Goal: Information Seeking & Learning: Learn about a topic

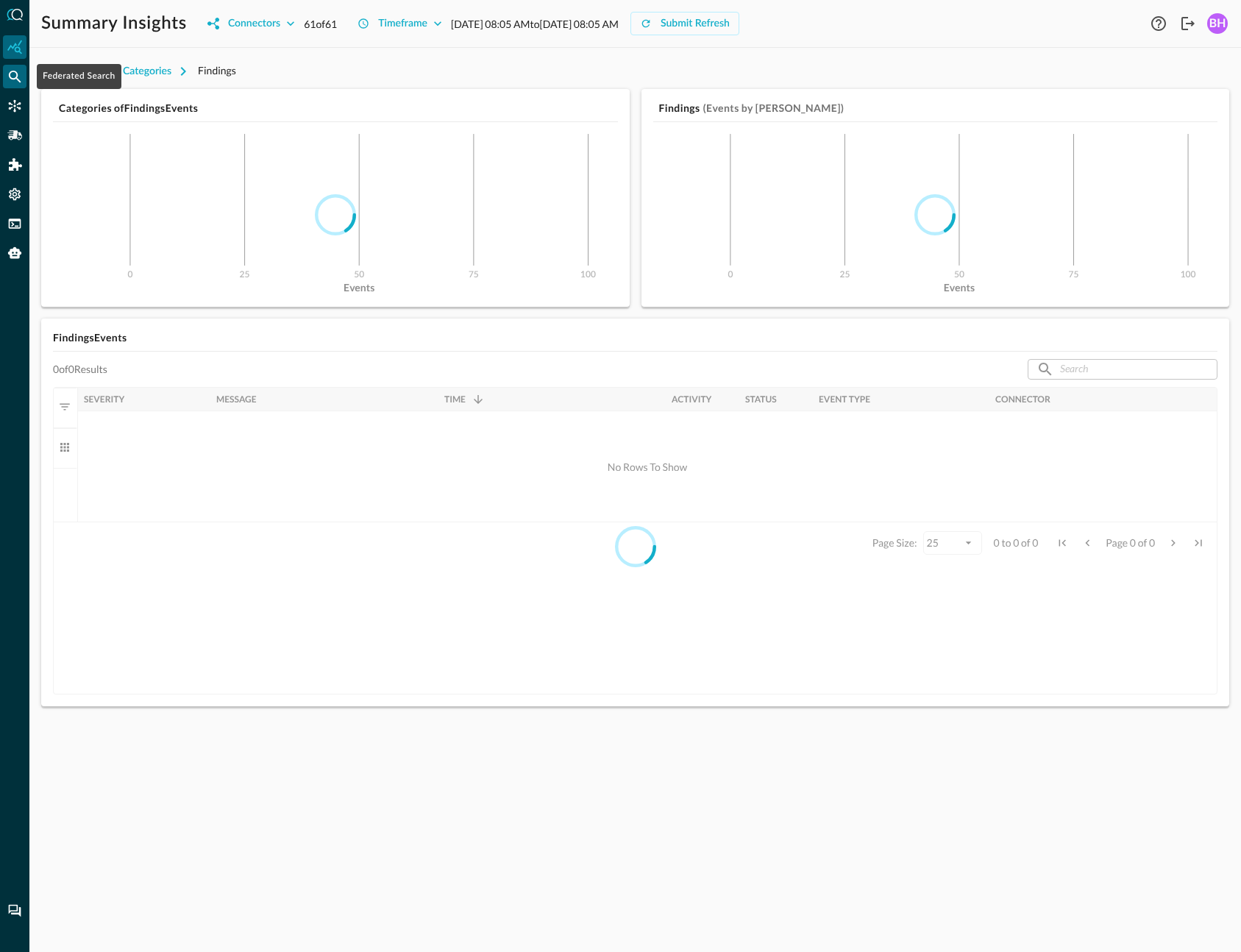
click at [10, 79] on icon "Federated Search" at bounding box center [15, 76] width 15 height 15
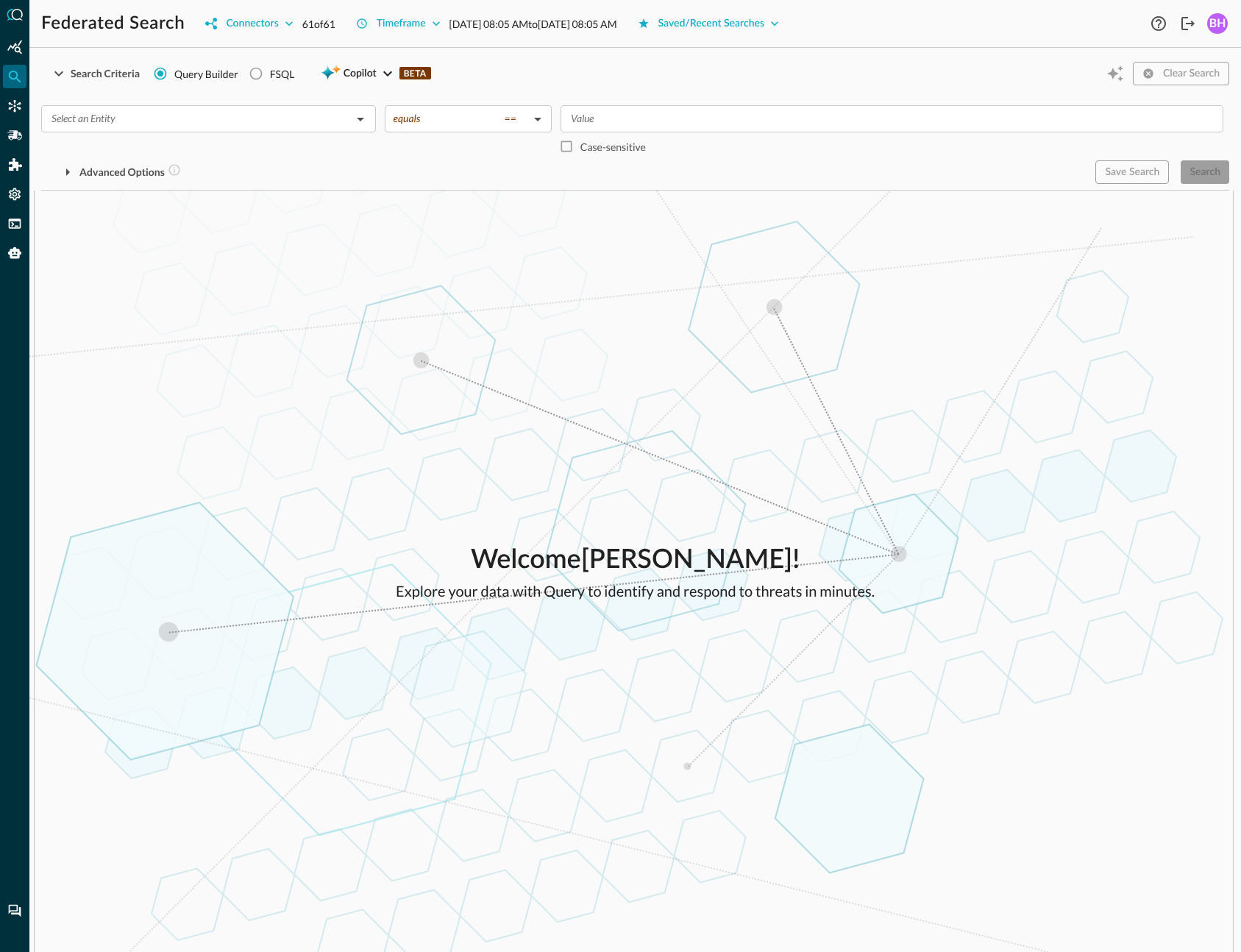
click at [323, 472] on div "Welcome [PERSON_NAME] ! Explore your data with Query to identify and respond to…" at bounding box center [635, 572] width 1212 height 762
drag, startPoint x: 465, startPoint y: 395, endPoint x: 405, endPoint y: 346, distance: 77.5
click at [80, 77] on div "Search Criteria" at bounding box center [105, 74] width 69 height 18
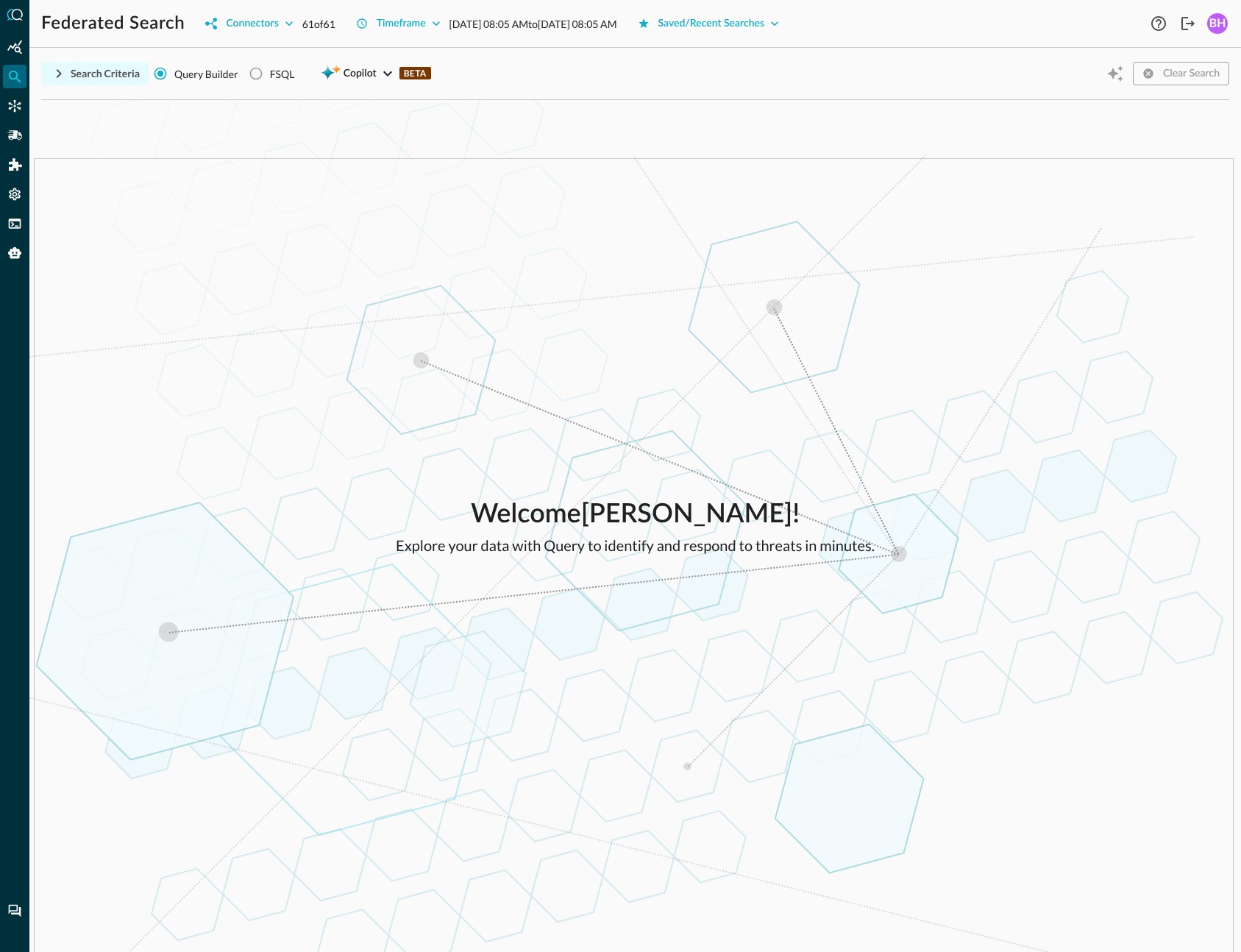
click at [80, 78] on div "Search Criteria" at bounding box center [105, 74] width 69 height 18
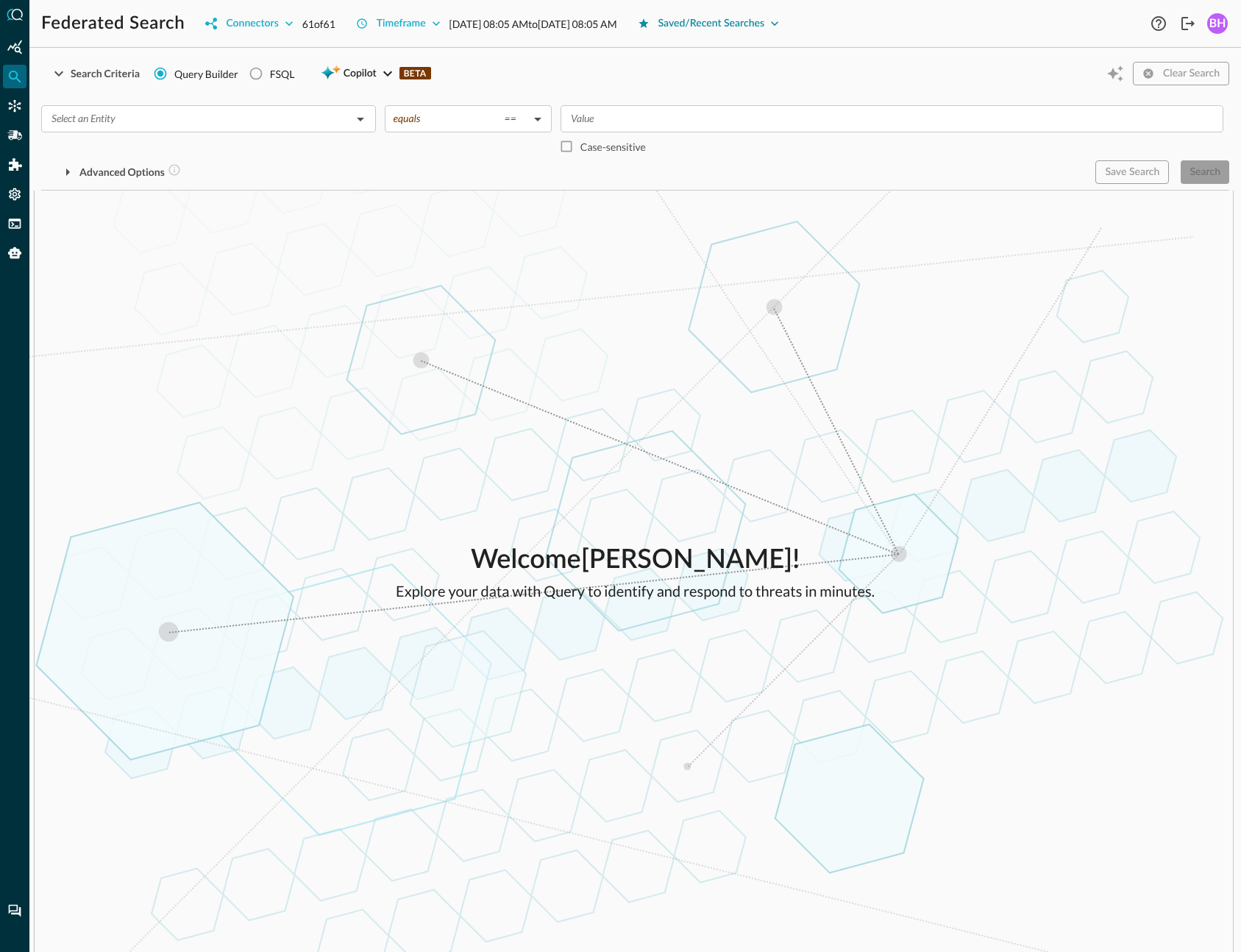
click at [736, 30] on div "Saved/Recent Searches" at bounding box center [712, 24] width 106 height 18
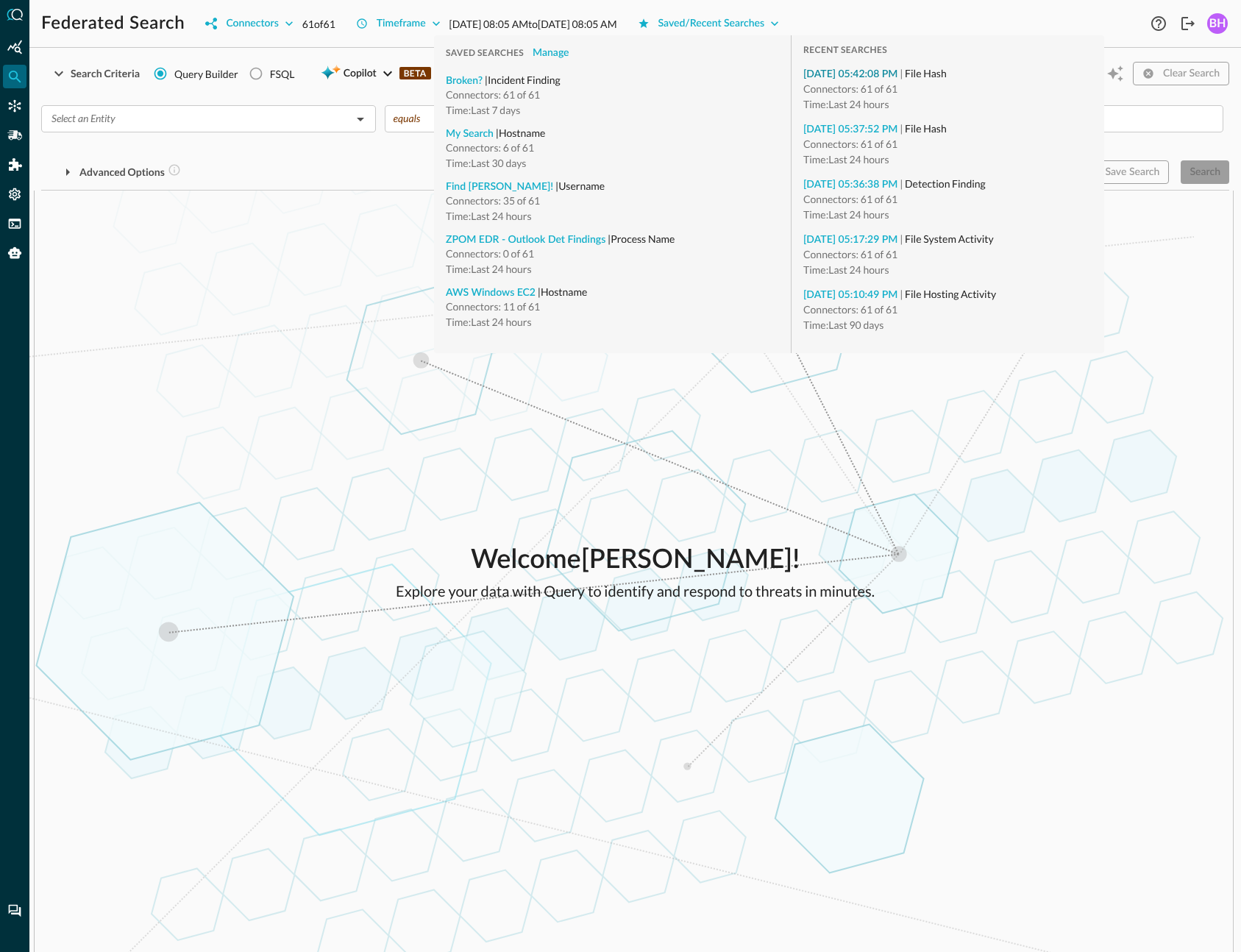
type input "File Hash"
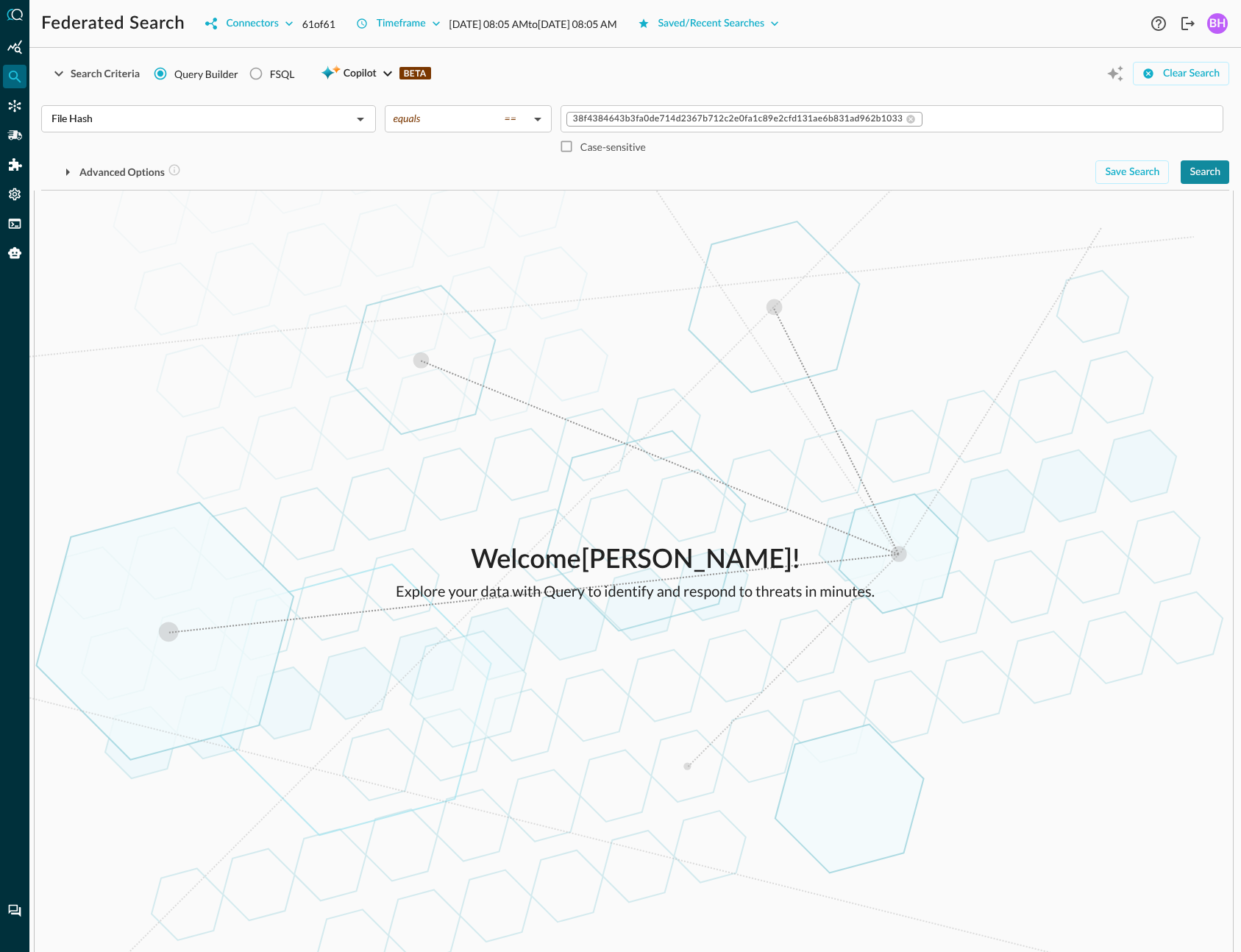
click at [1210, 175] on div "Search" at bounding box center [1205, 172] width 31 height 18
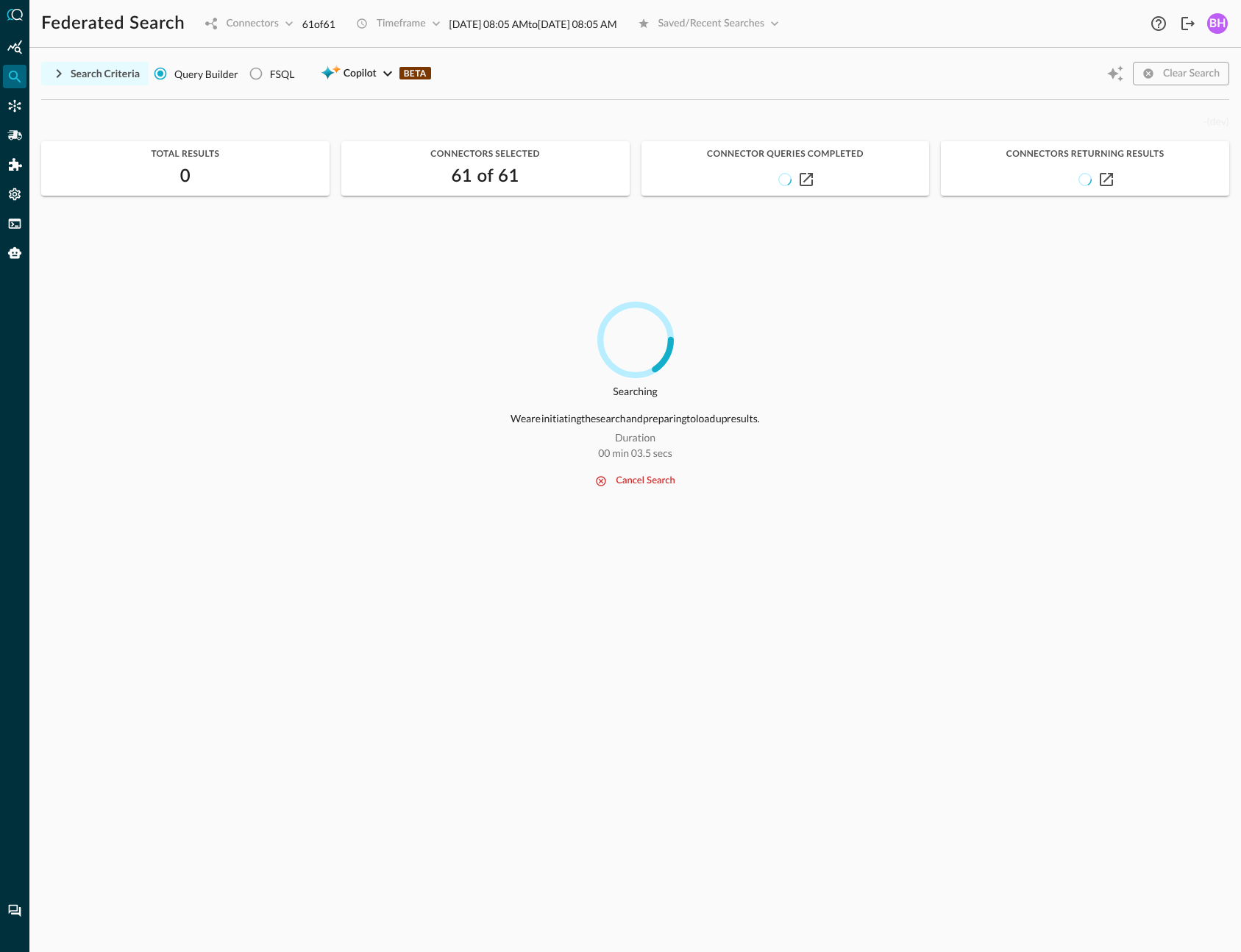
click at [75, 72] on div "Search Criteria" at bounding box center [105, 74] width 69 height 18
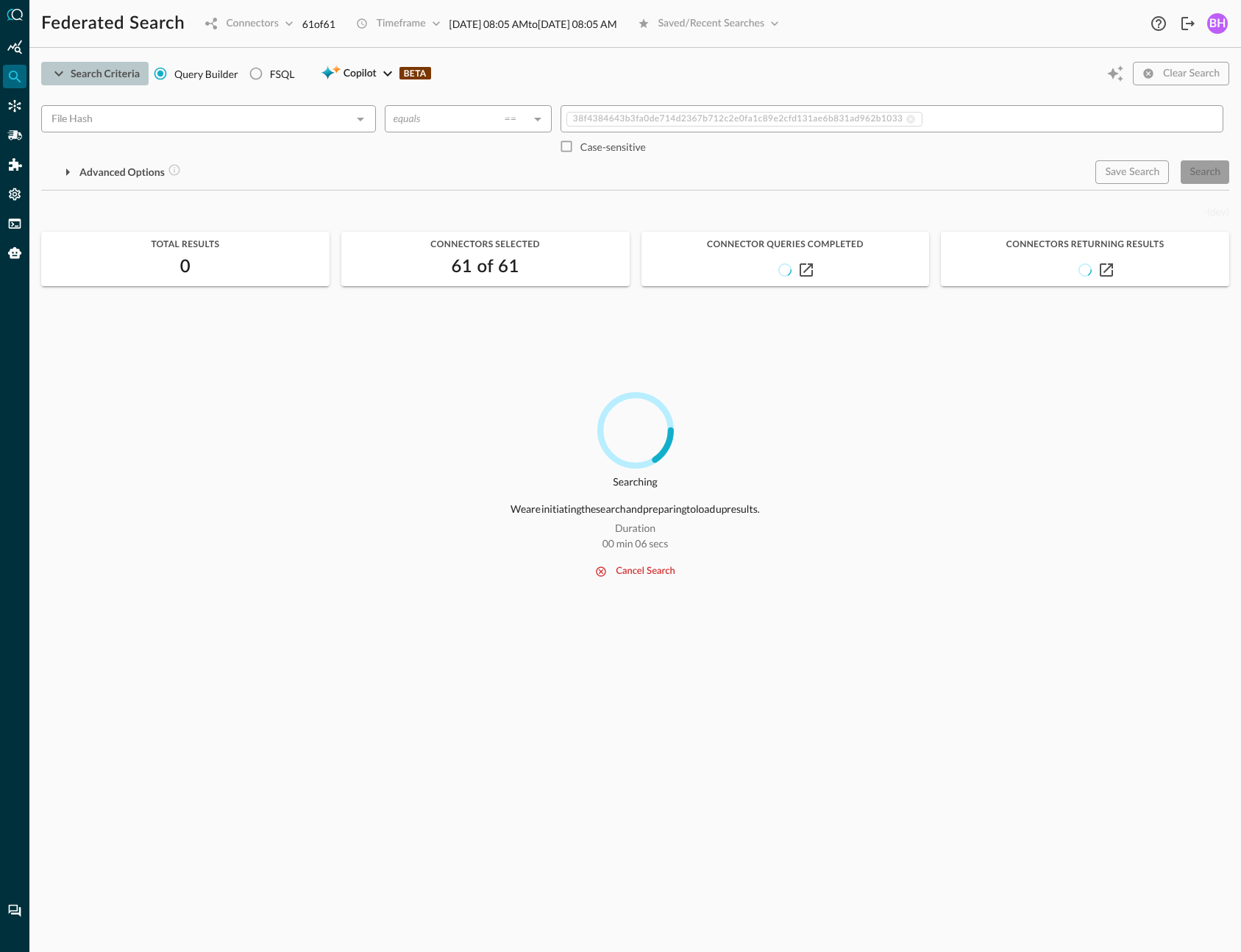
click at [124, 69] on div "Search Criteria" at bounding box center [105, 74] width 69 height 18
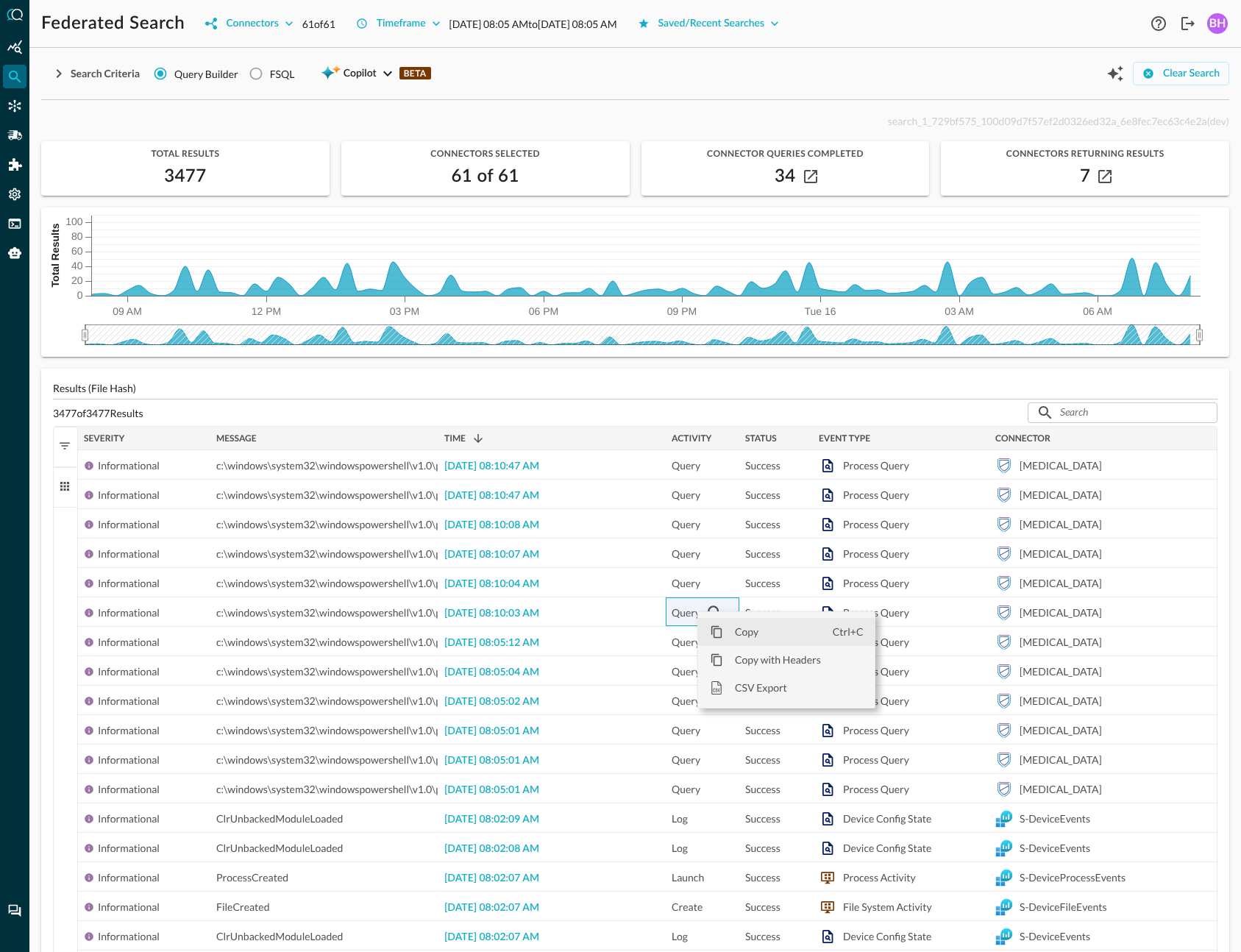
click at [668, 94] on div "Search Criteria Query Builder FSQL Copilot BETA Clear Search File Hash ​ equals…" at bounding box center [635, 79] width 1188 height 40
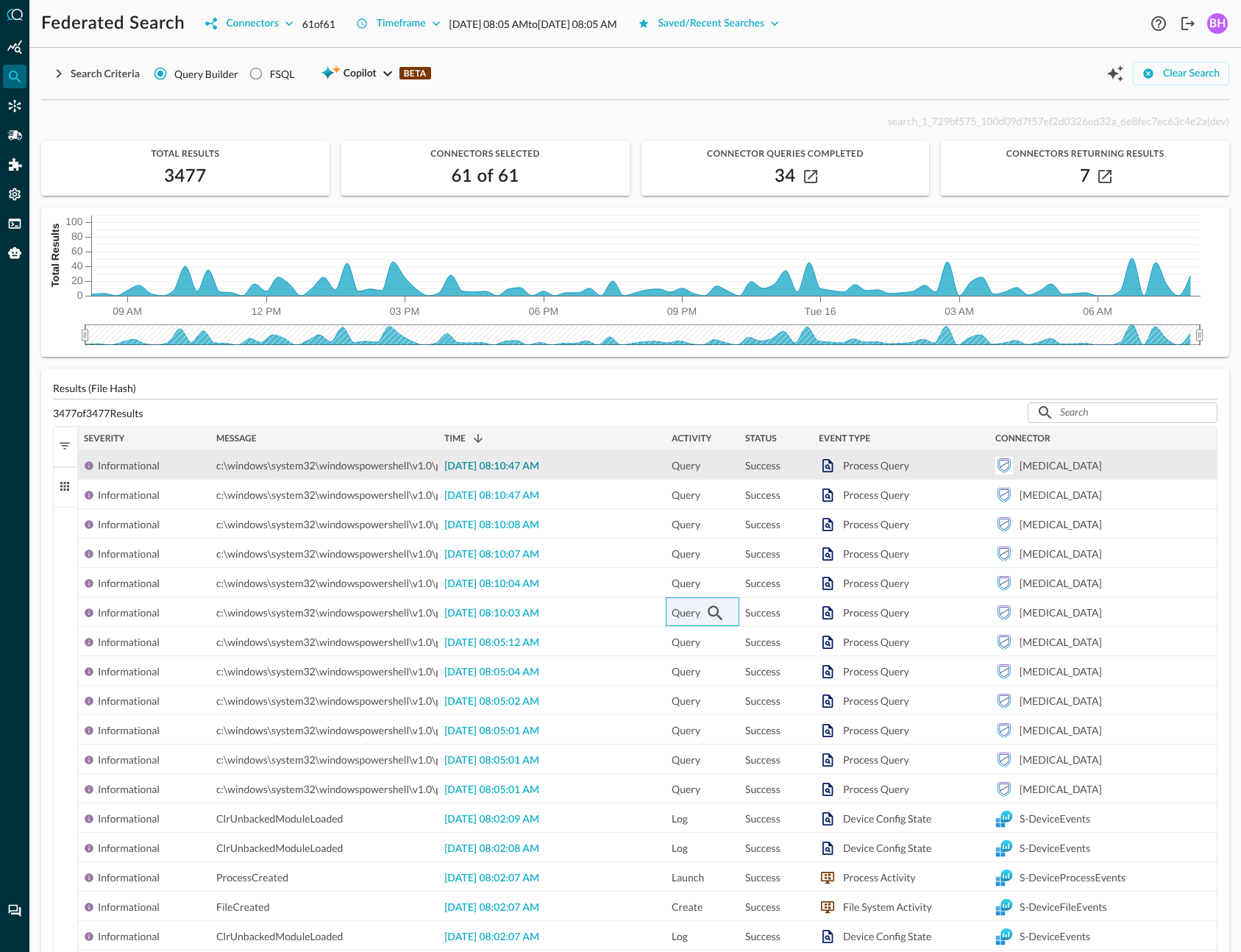
click at [493, 470] on span "2025-09-16 08:10:47 AM" at bounding box center [491, 466] width 95 height 11
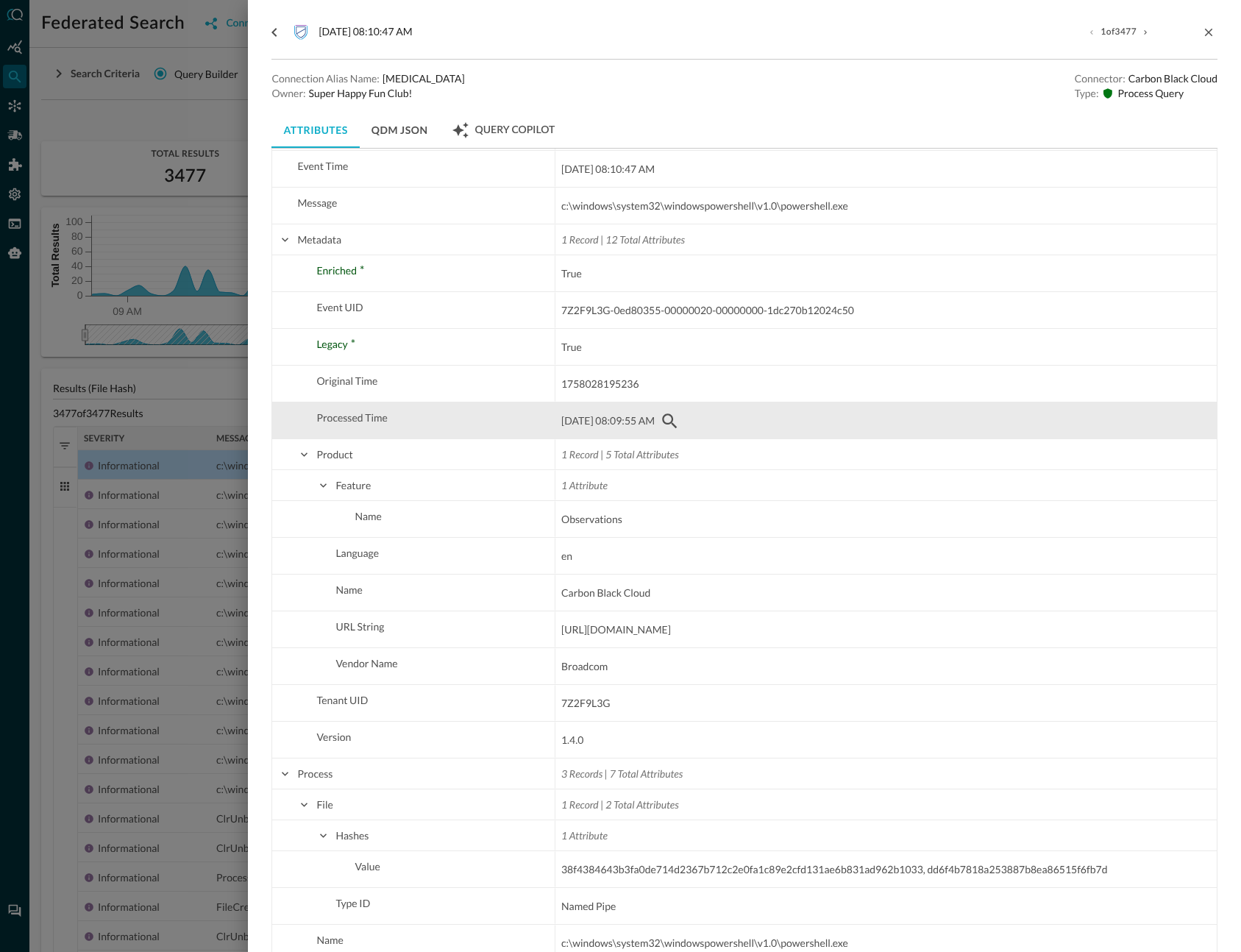
scroll to position [750, 0]
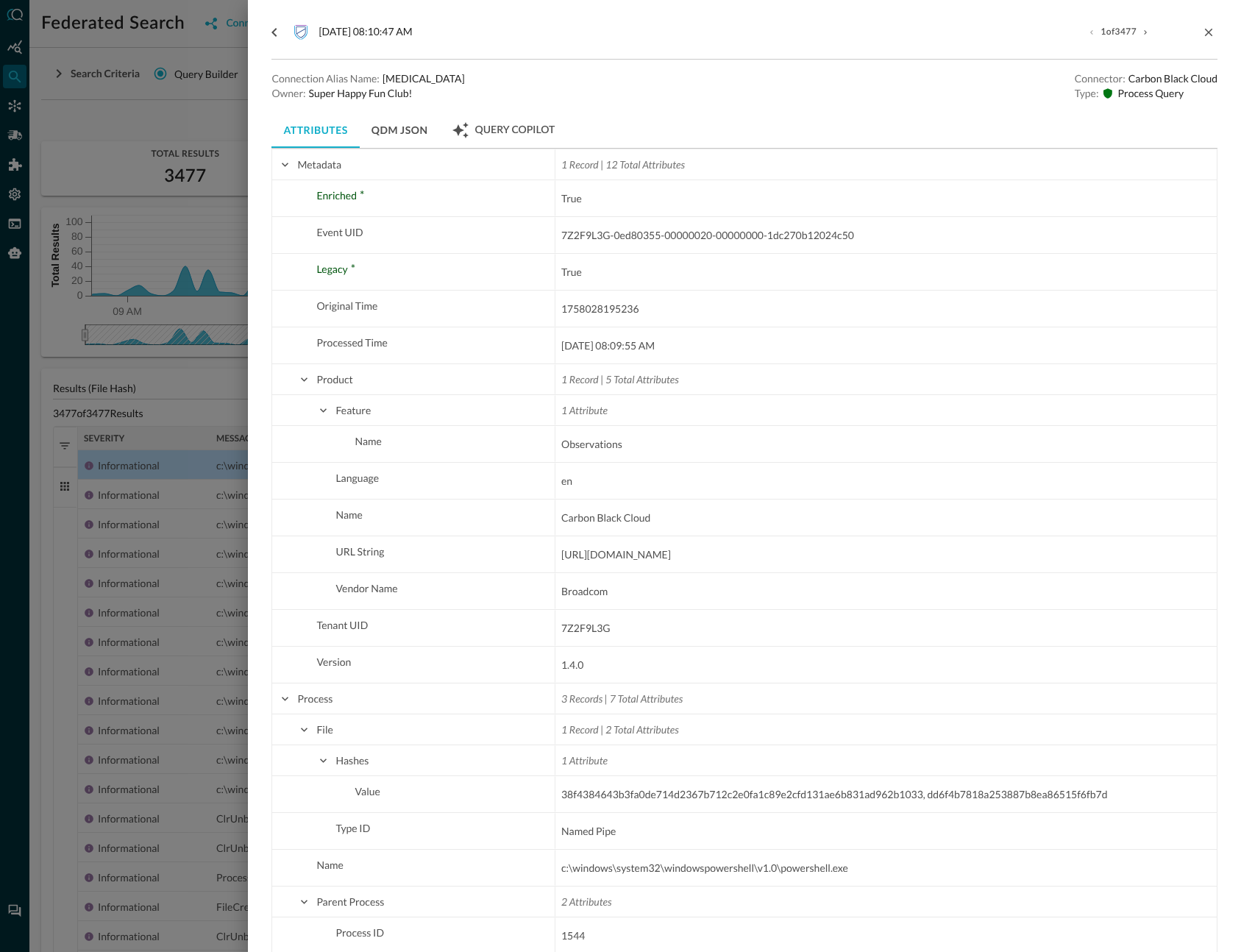
click at [390, 141] on button "QDM JSON" at bounding box center [400, 129] width 80 height 35
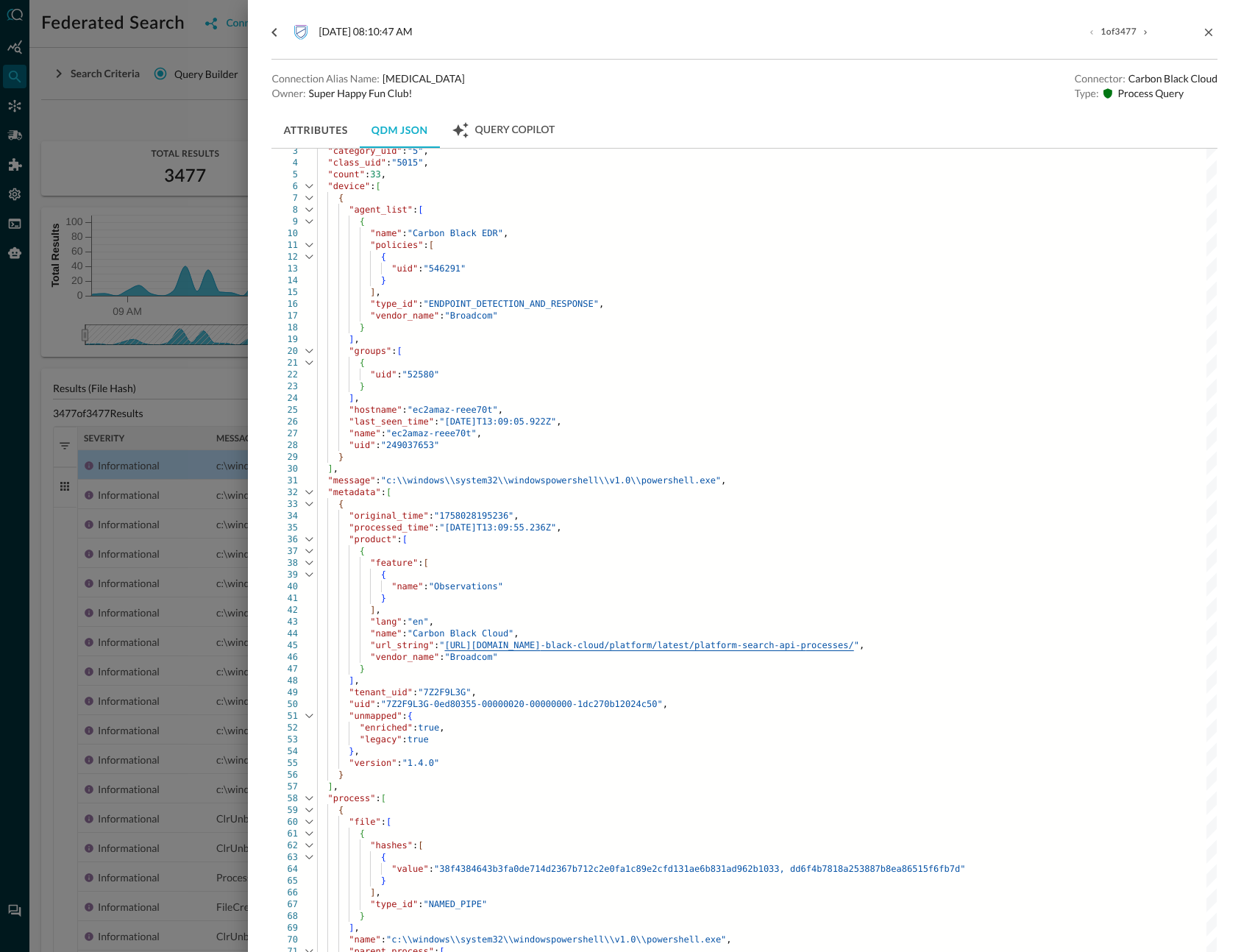
scroll to position [225, 0]
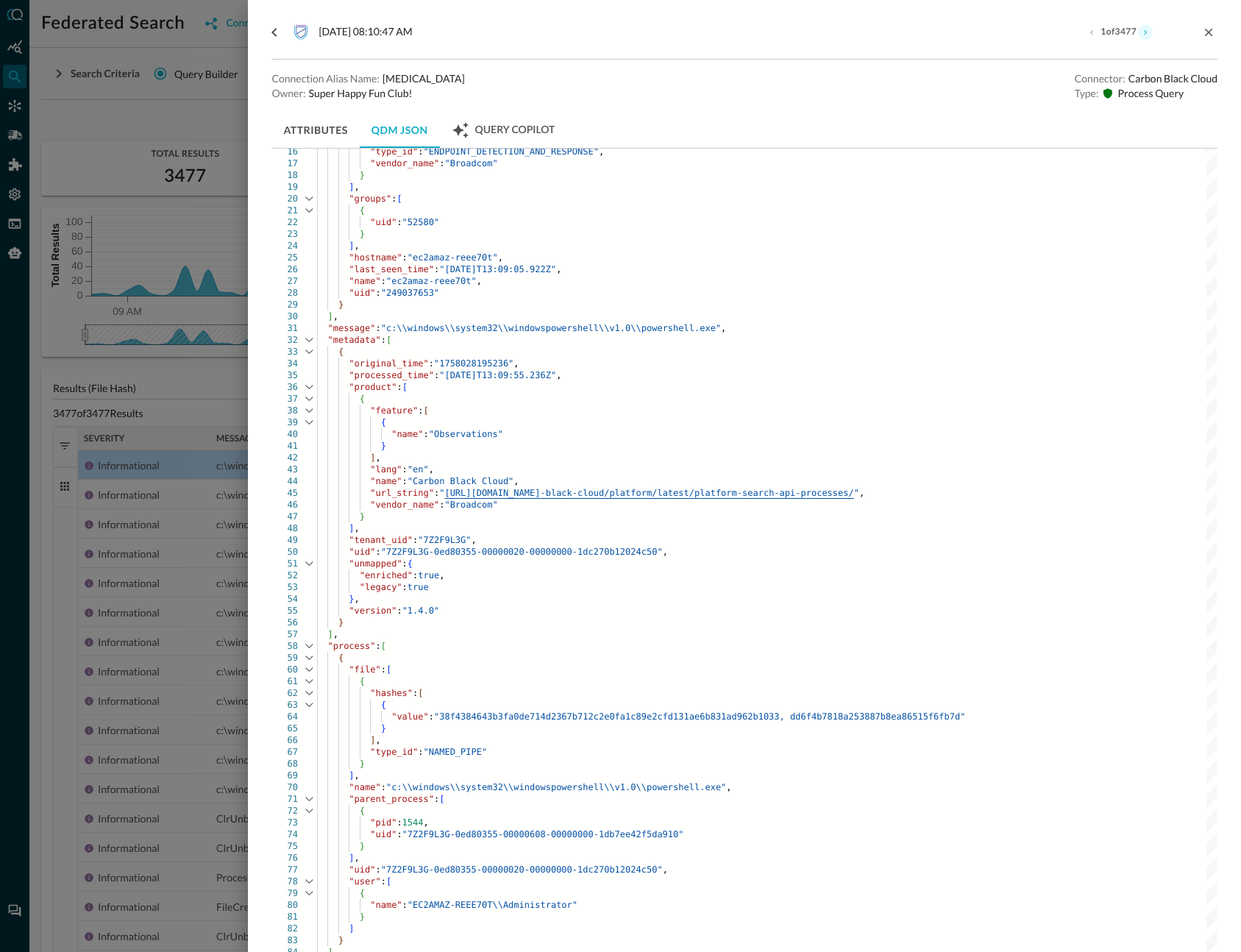
click at [1140, 33] on button "next result" at bounding box center [1145, 33] width 15 height 15
click at [1141, 33] on icon "next result" at bounding box center [1145, 32] width 9 height 9
click at [675, 719] on span ""38f4384643b3fa0de714d2367b712c2e0fa1c89e2cfd131ae" at bounding box center [567, 716] width 265 height 11
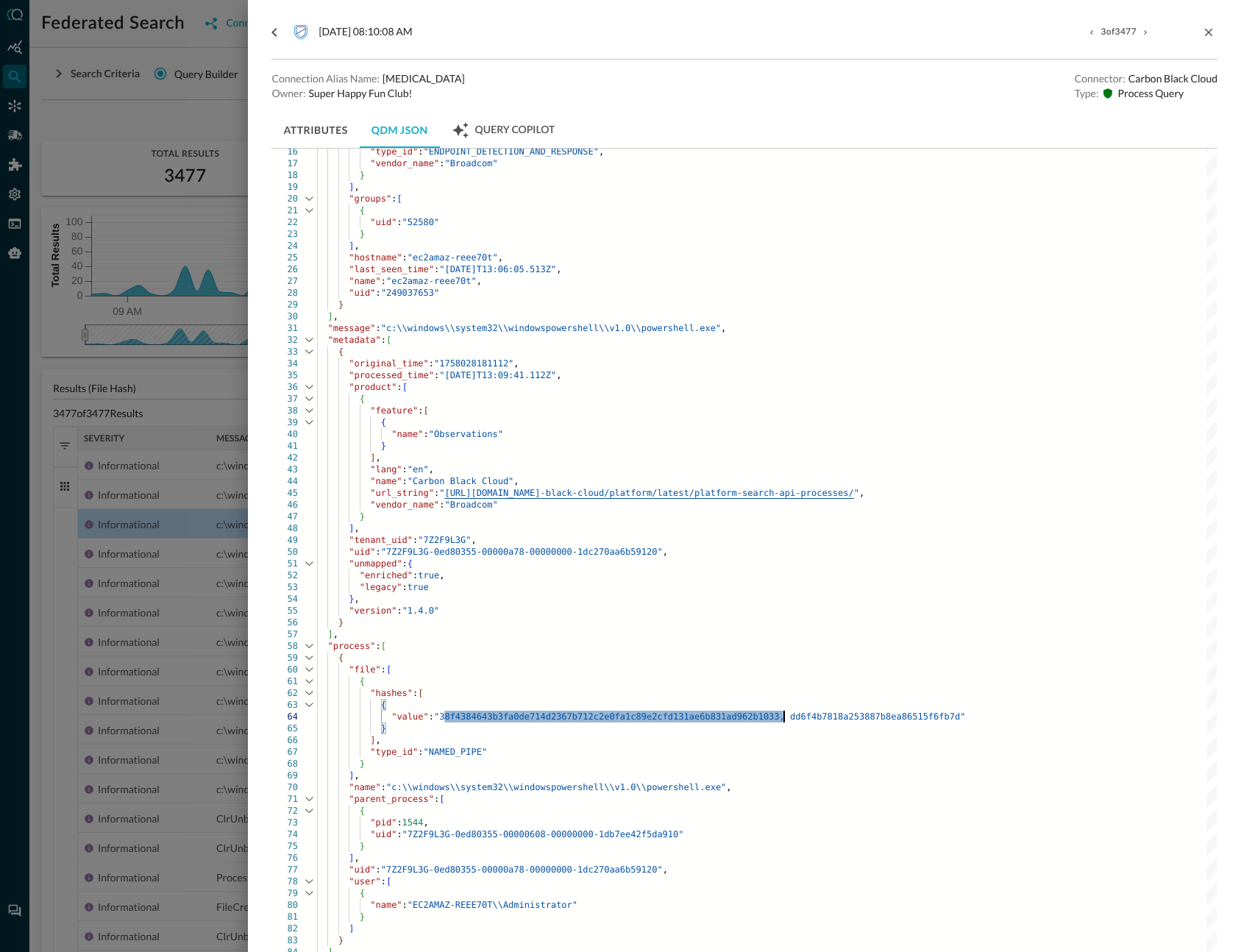
click at [675, 719] on span ""38f4384643b3fa0de714d2367b712c2e0fa1c89e2cfd131ae" at bounding box center [567, 716] width 265 height 11
click at [163, 437] on div at bounding box center [620, 476] width 1241 height 952
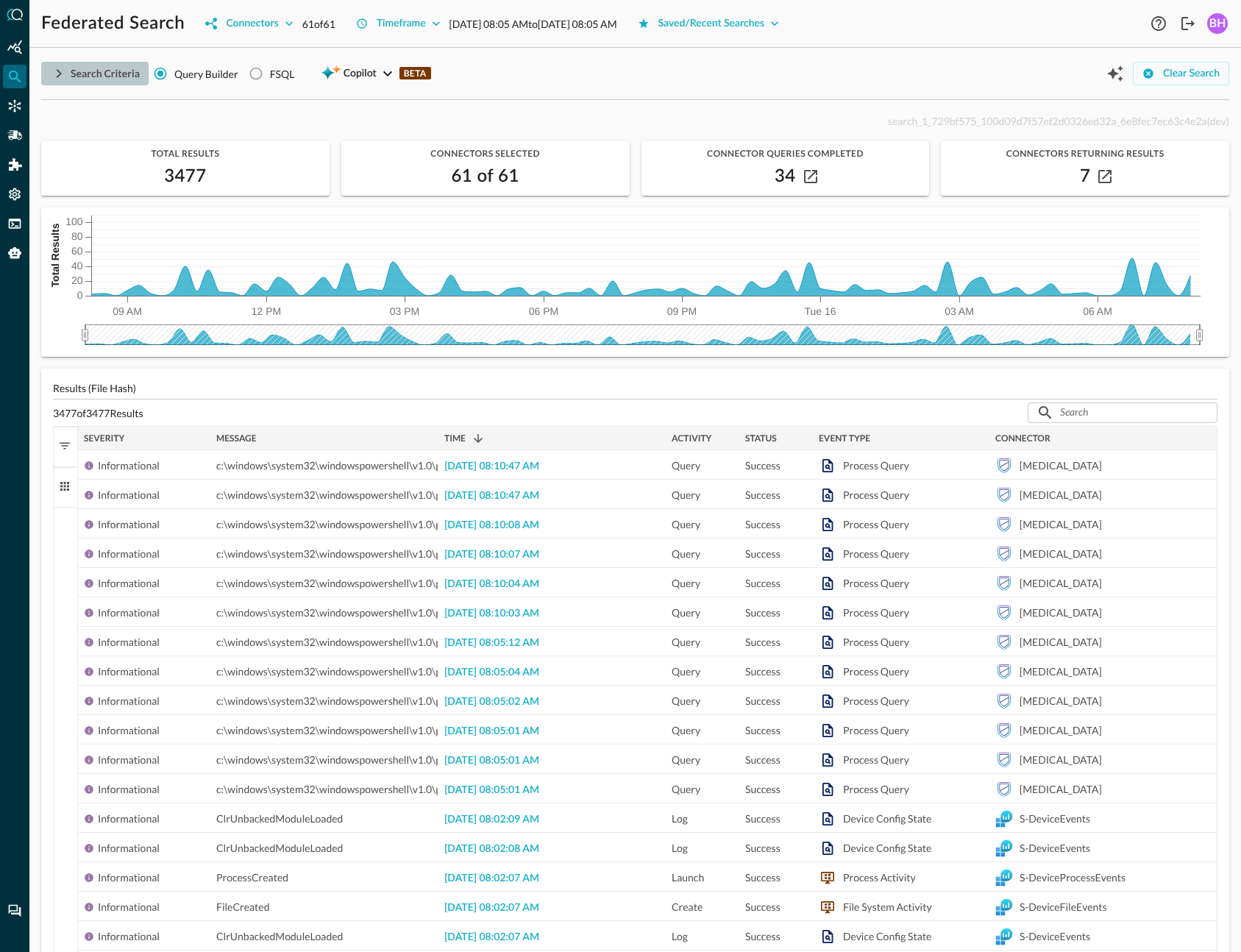
click at [75, 65] on div "Search Criteria" at bounding box center [105, 74] width 69 height 18
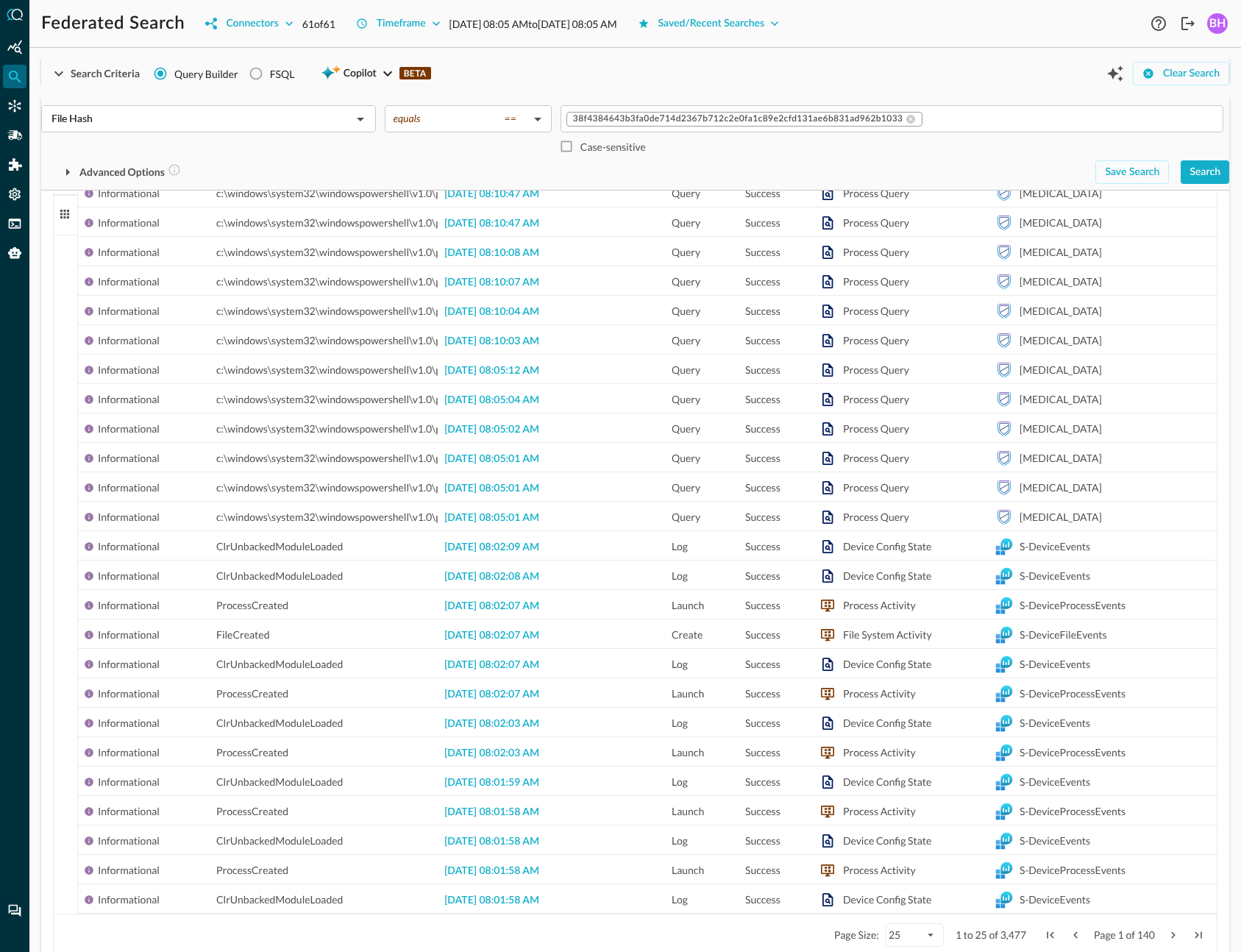
scroll to position [390, 0]
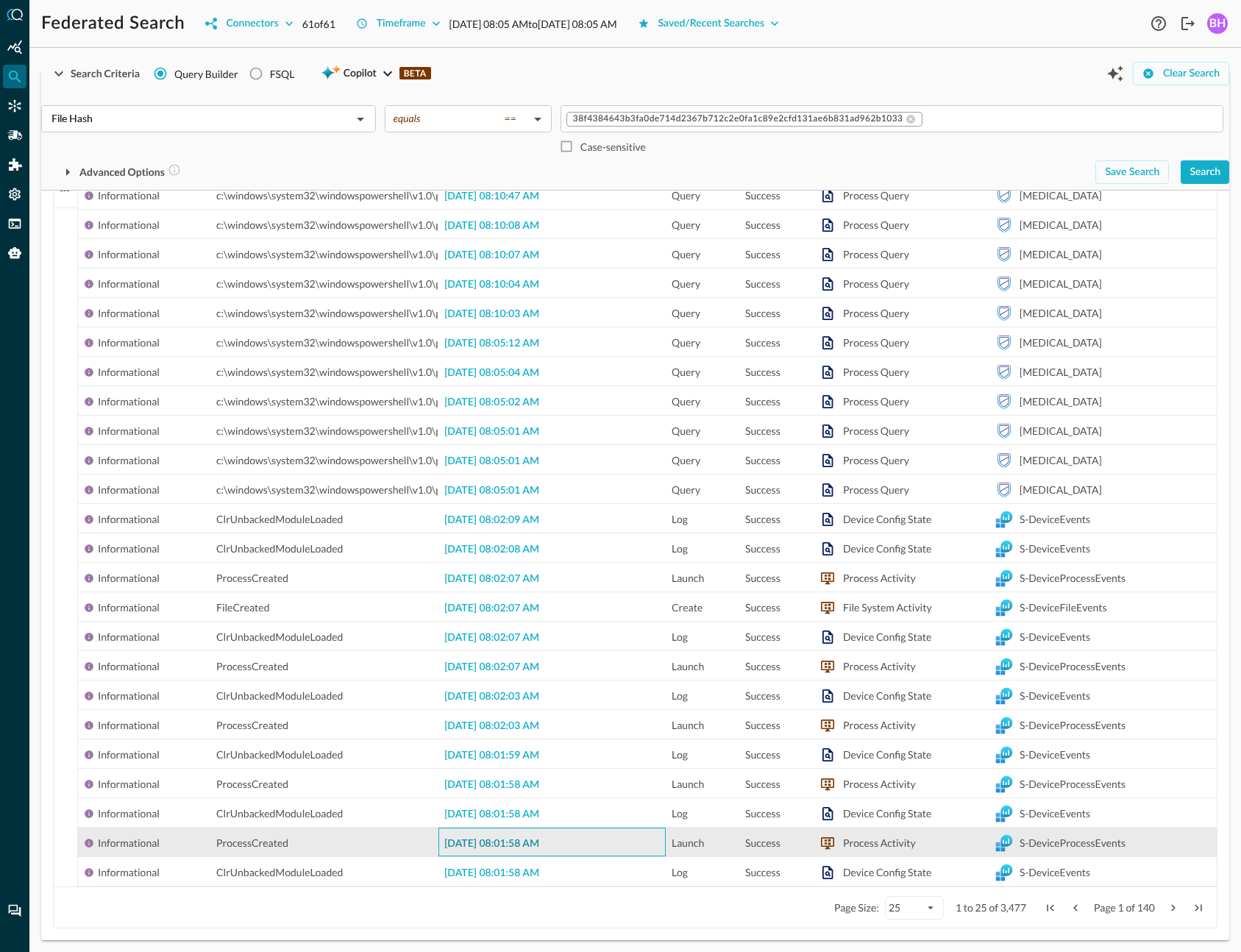
click at [539, 845] on span "2025-09-16 08:01:58 AM" at bounding box center [491, 844] width 95 height 11
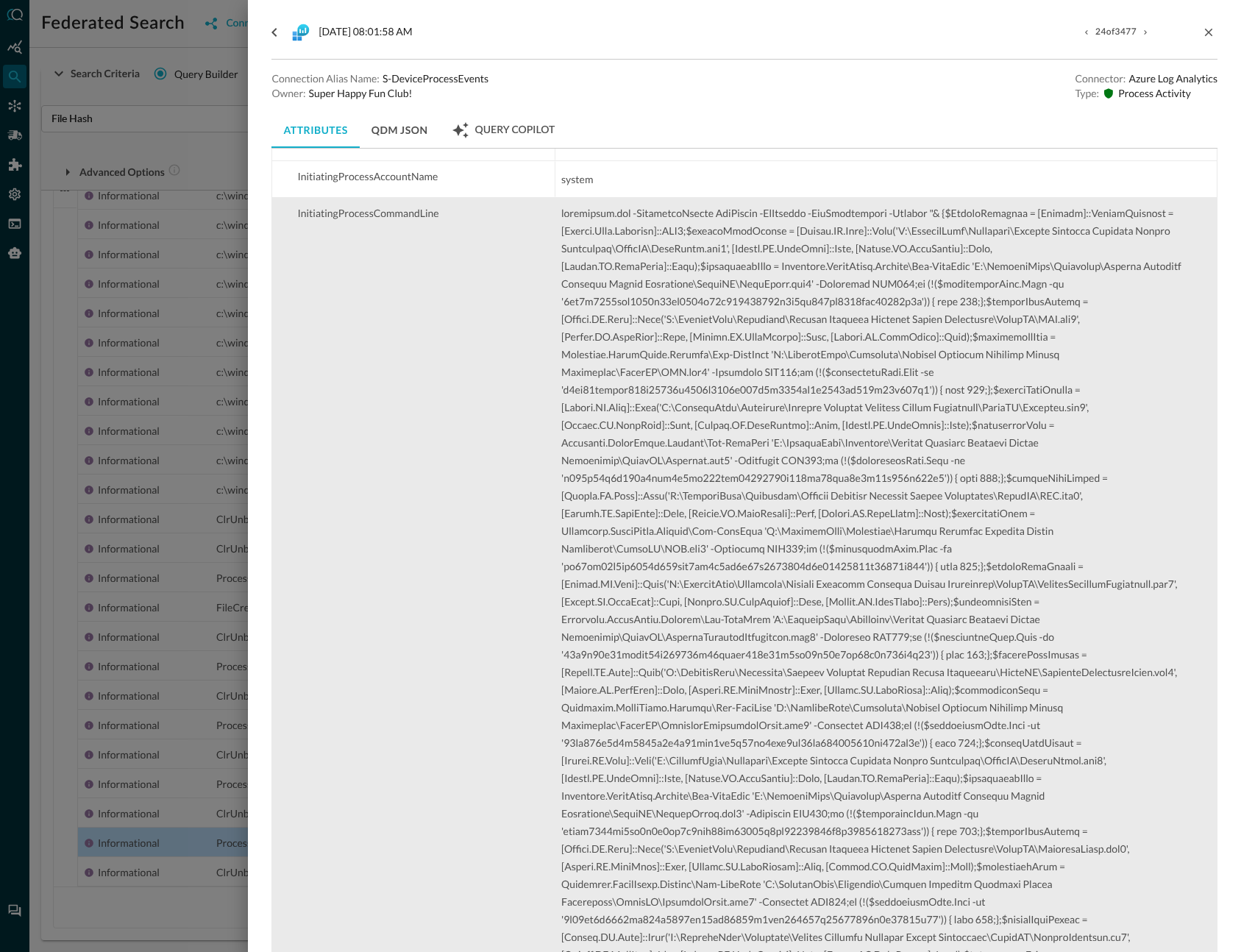
scroll to position [1876, 0]
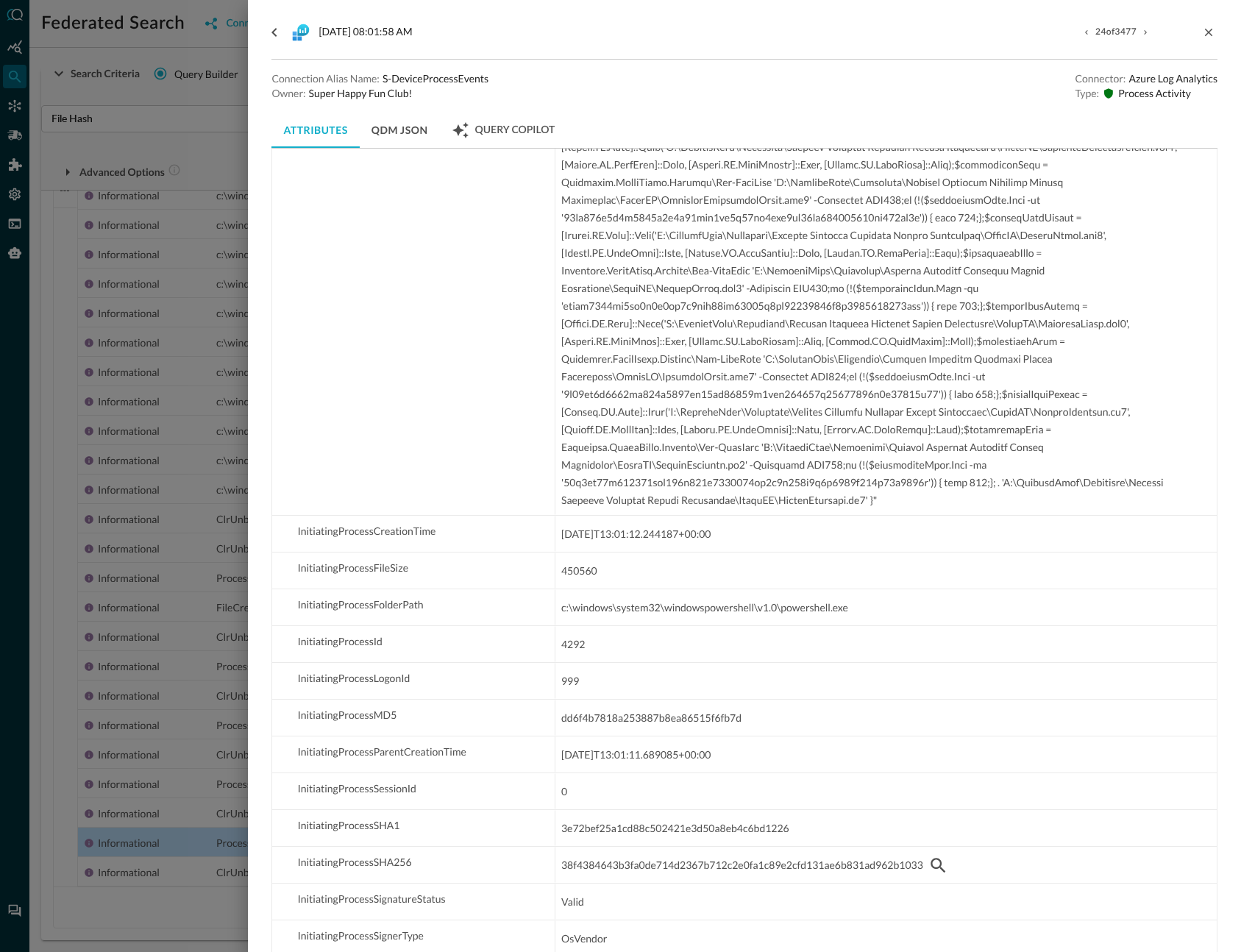
click at [174, 487] on div at bounding box center [620, 476] width 1241 height 952
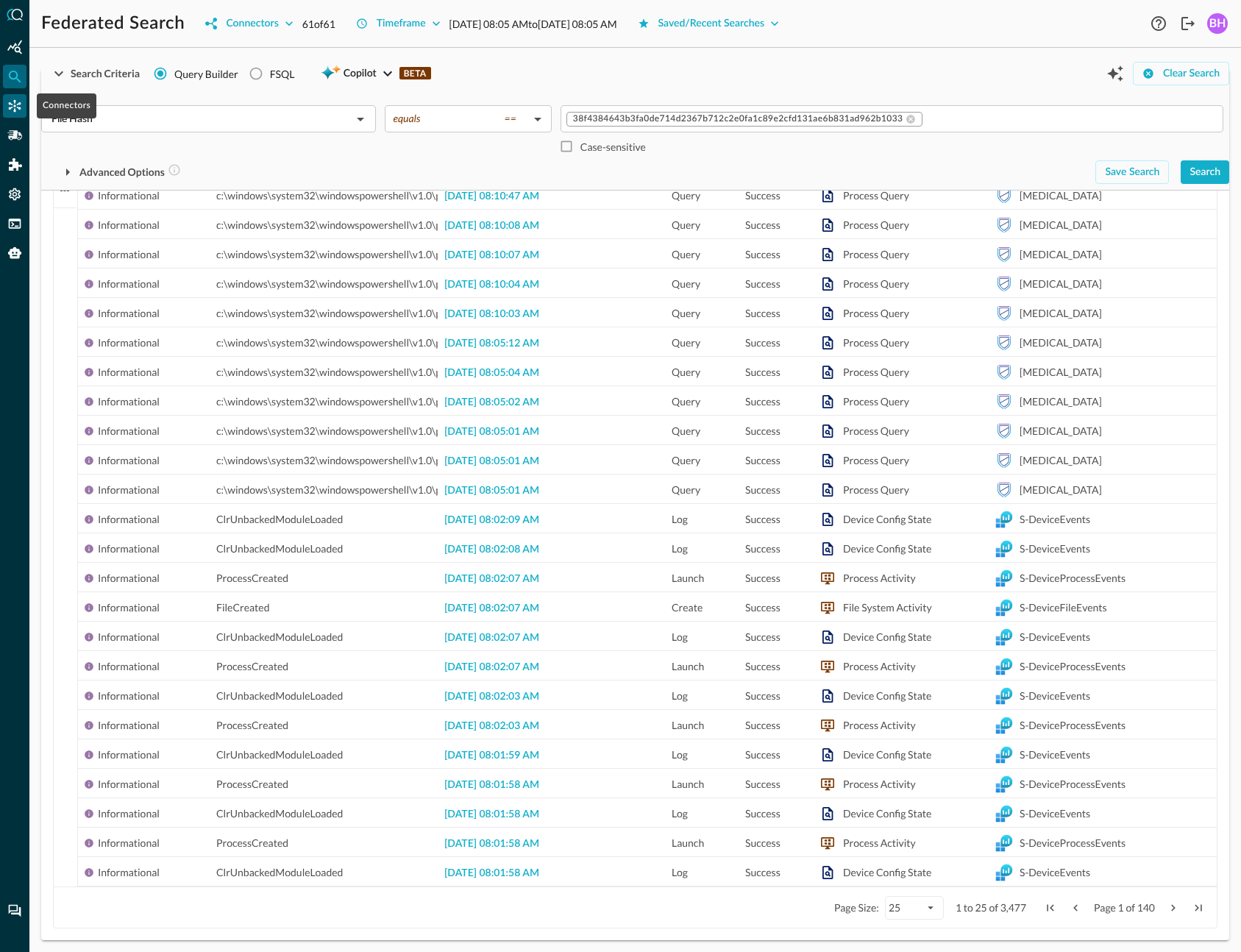
click at [17, 115] on div "Connectors" at bounding box center [15, 106] width 24 height 24
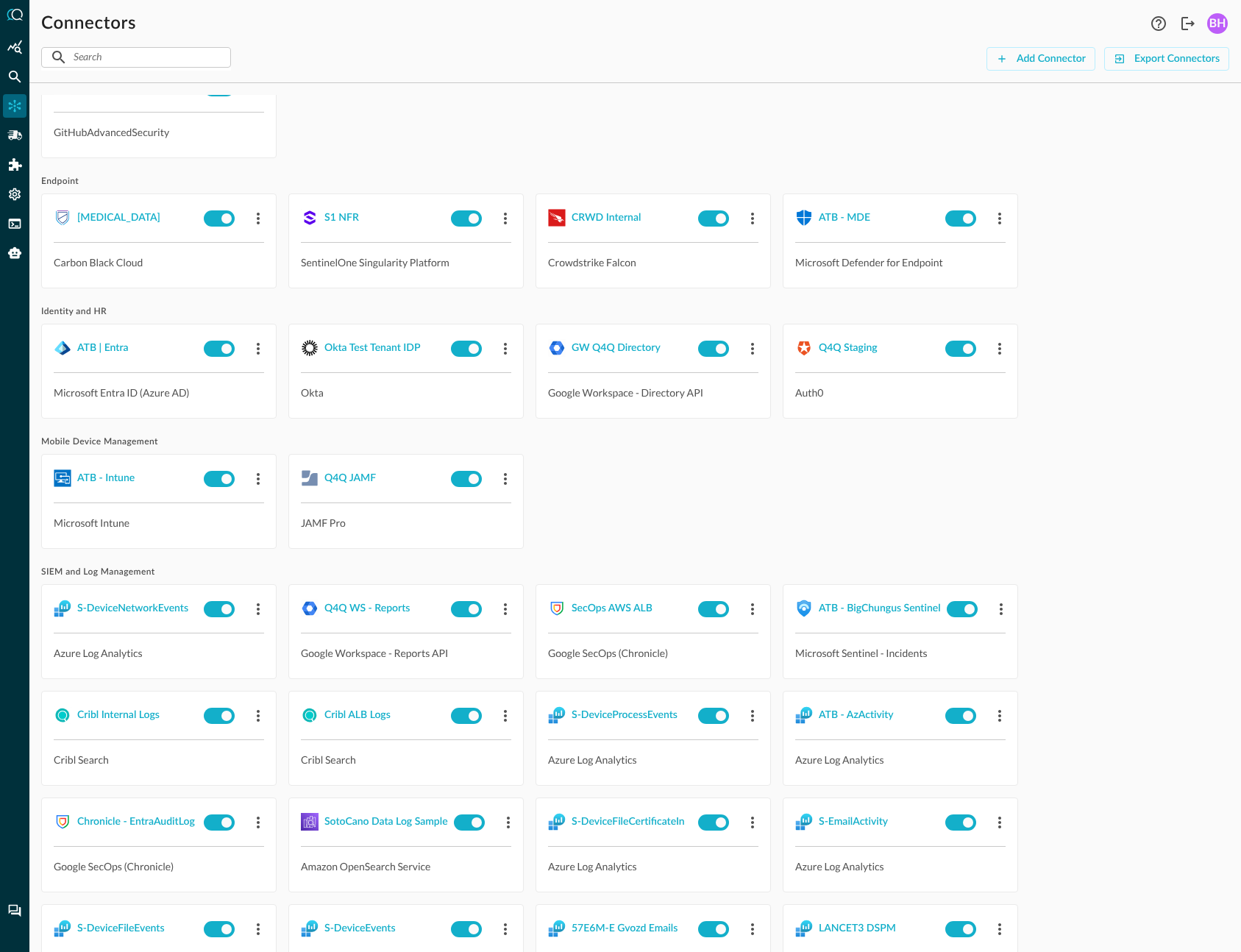
scroll to position [1126, 0]
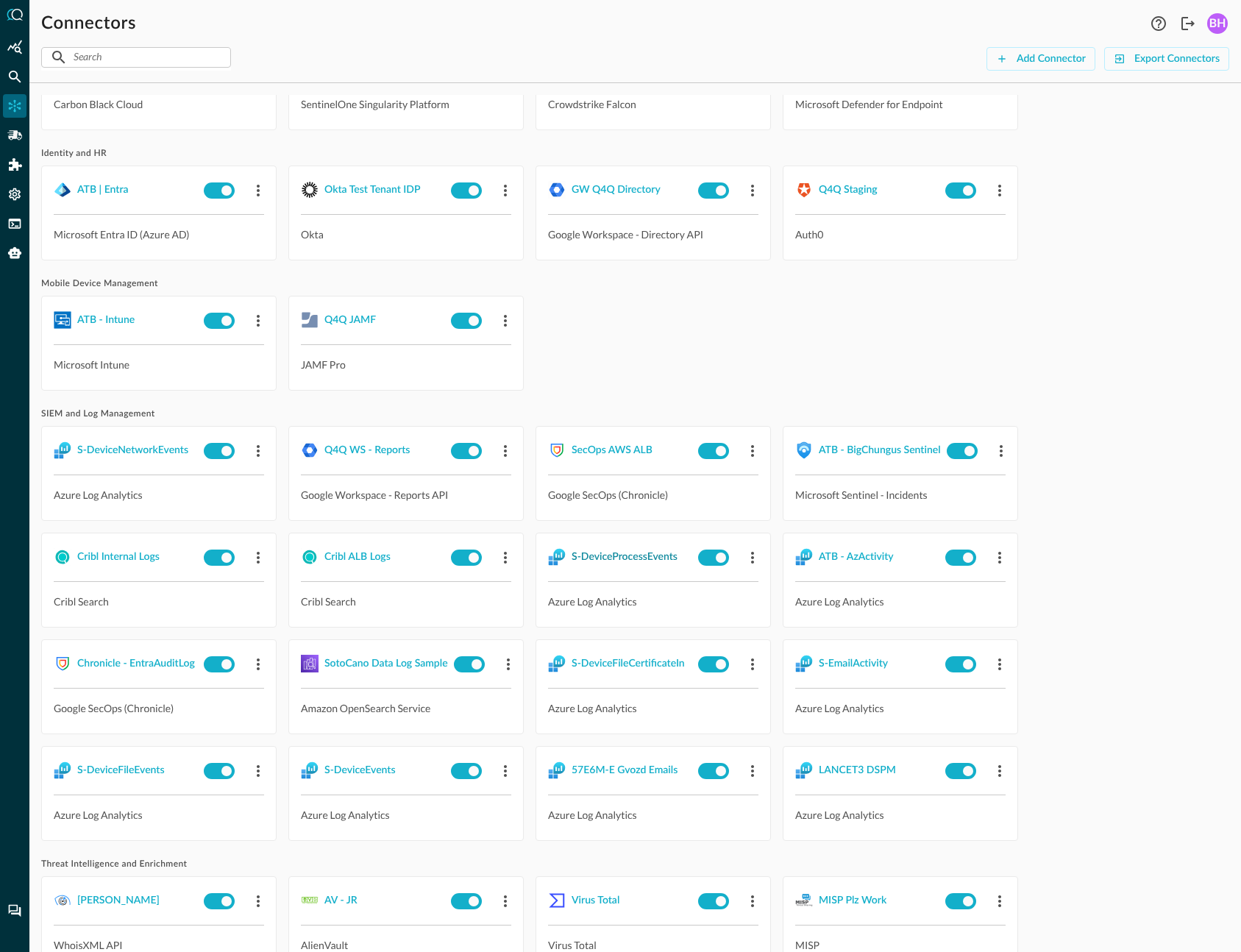
click at [623, 561] on button "S-DeviceProcessEvents" at bounding box center [624, 557] width 106 height 24
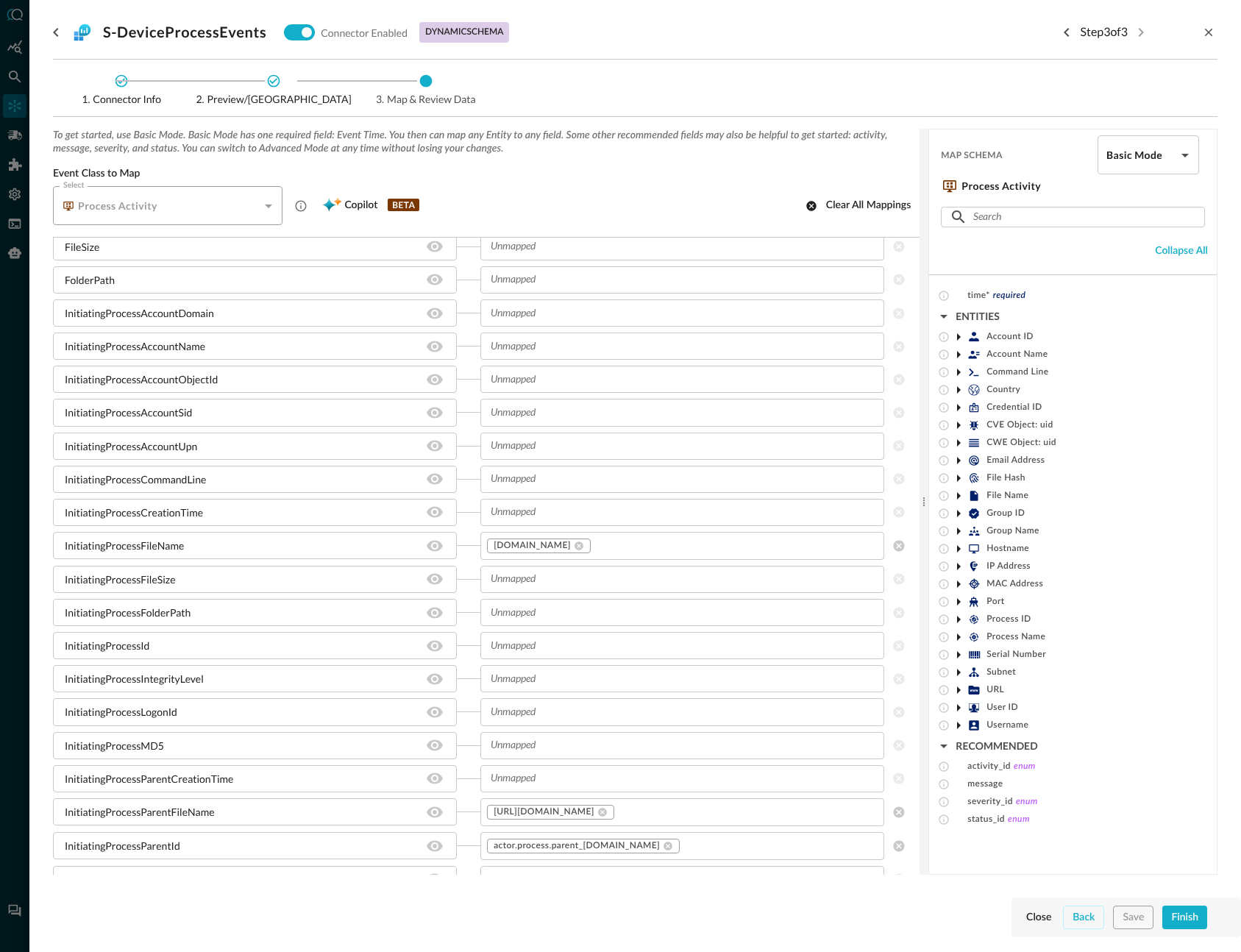
scroll to position [1174, 0]
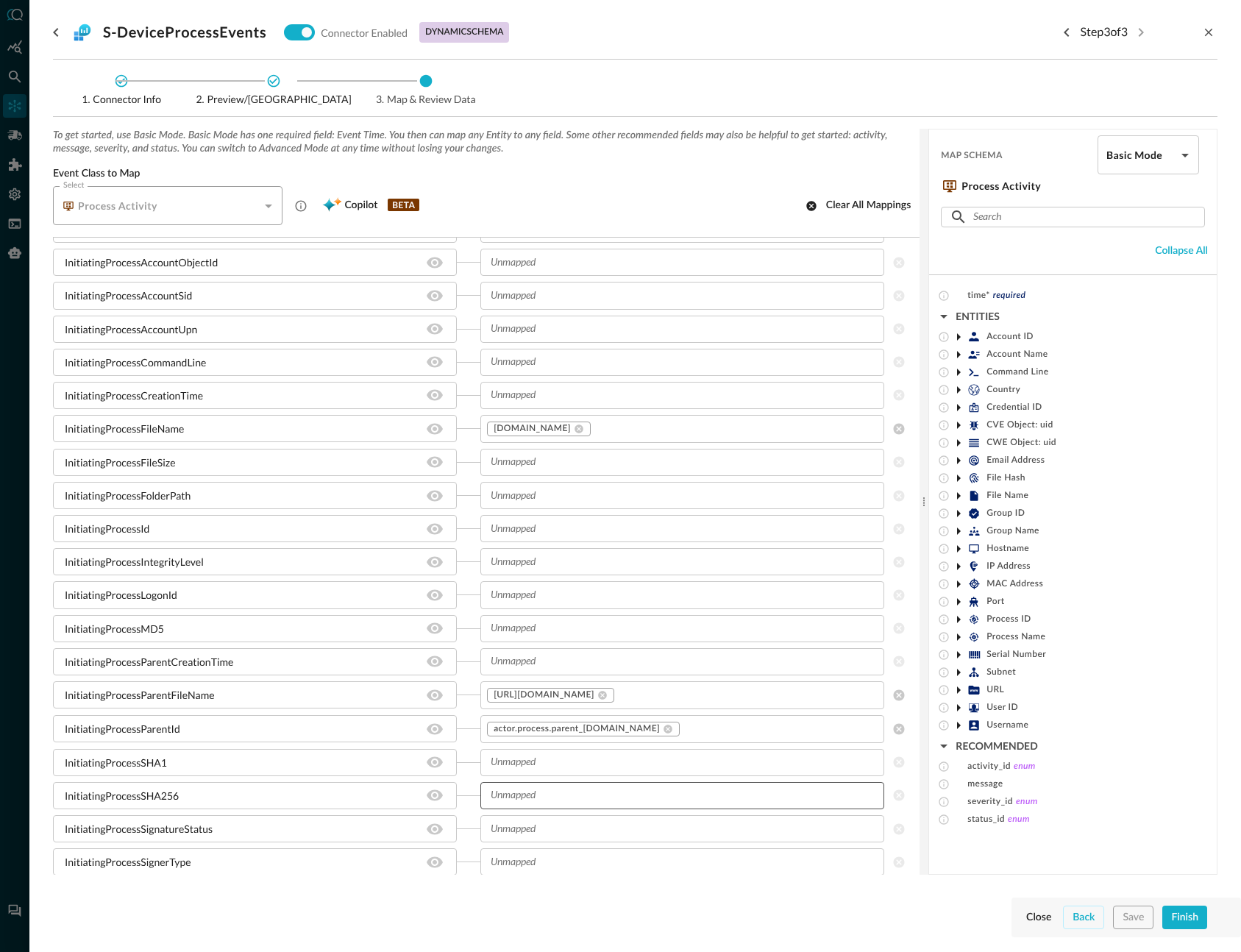
click at [541, 791] on input "text" at bounding box center [670, 796] width 371 height 18
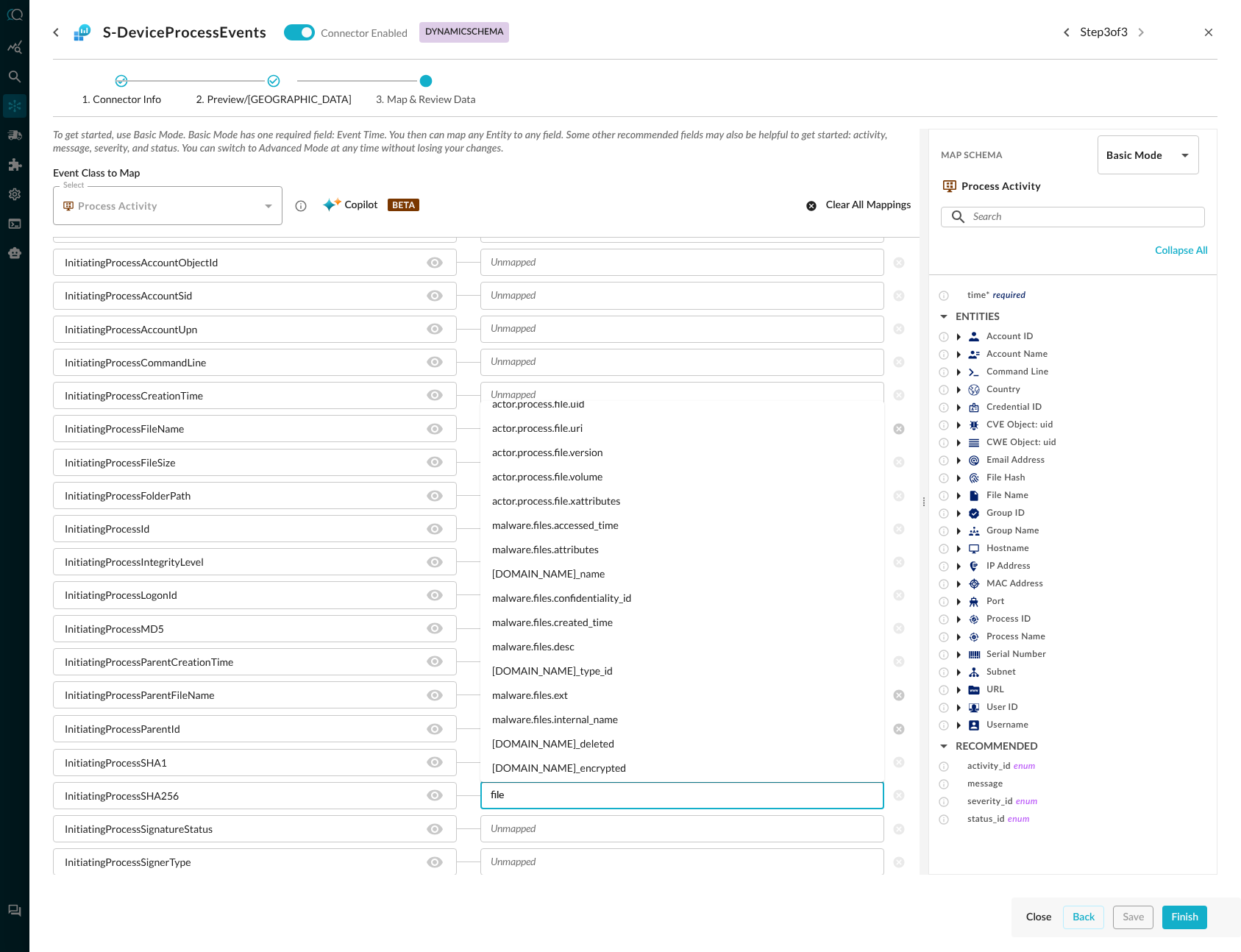
scroll to position [501, 0]
type input "file"
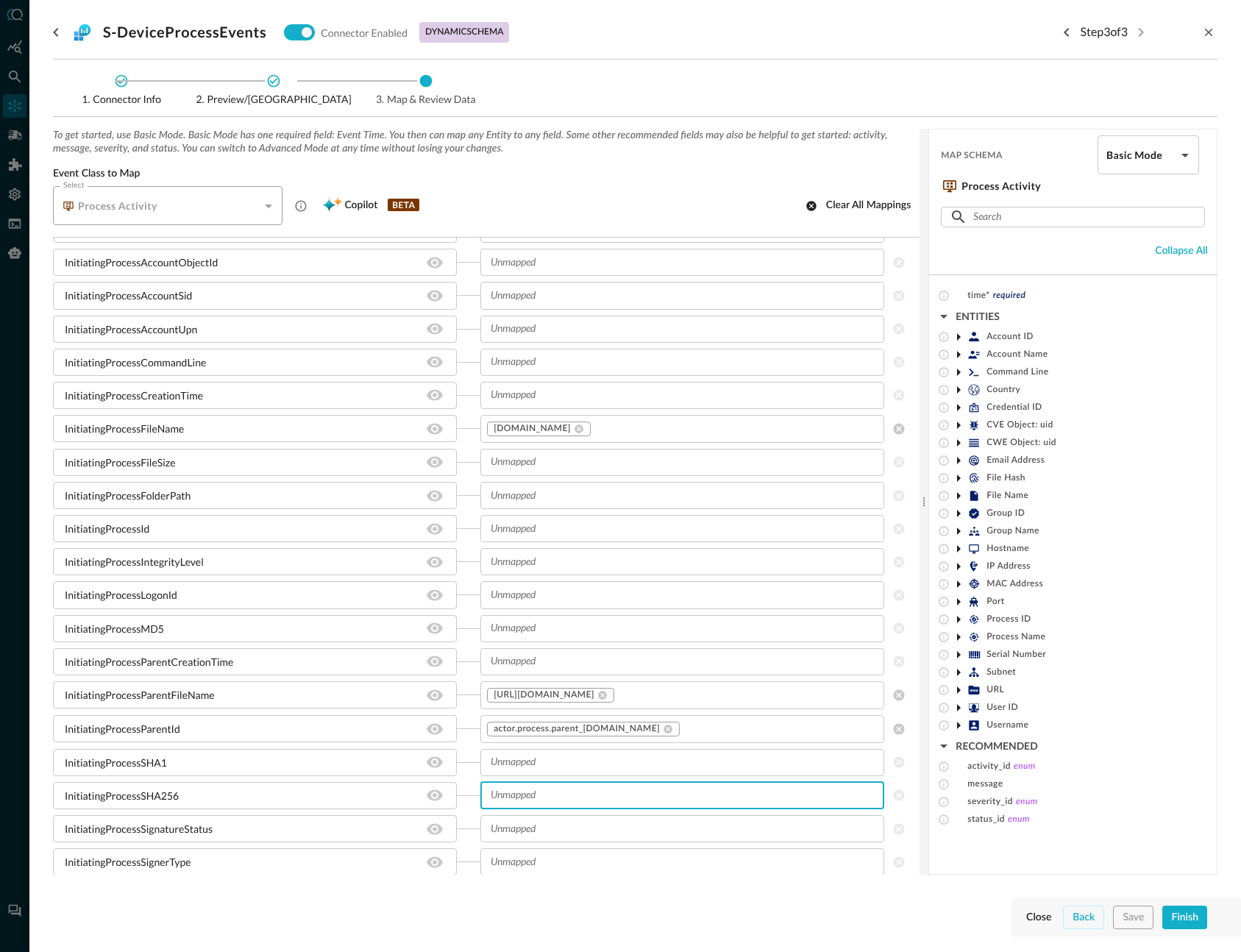
click at [557, 798] on input "text" at bounding box center [670, 796] width 371 height 18
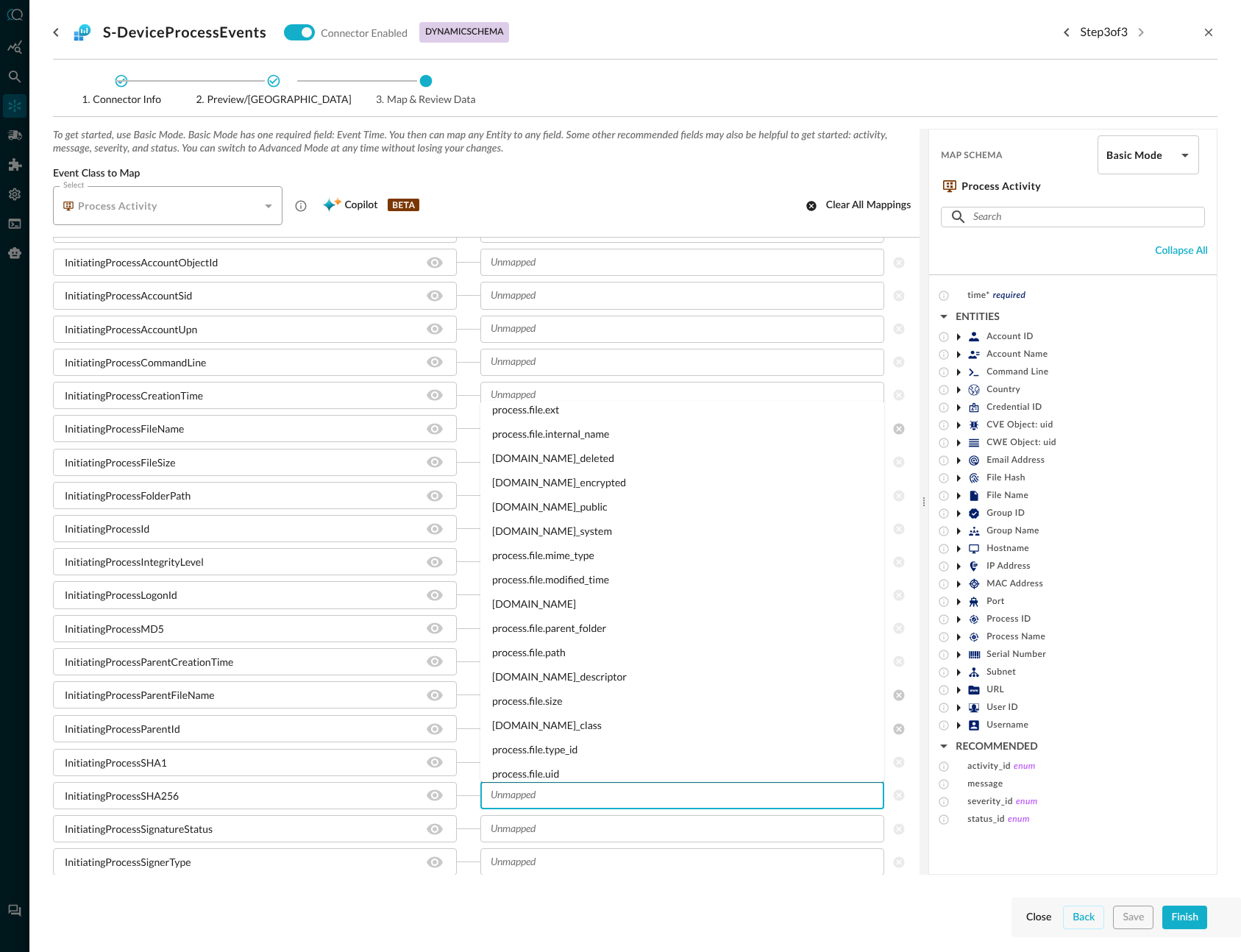
scroll to position [23828, 0]
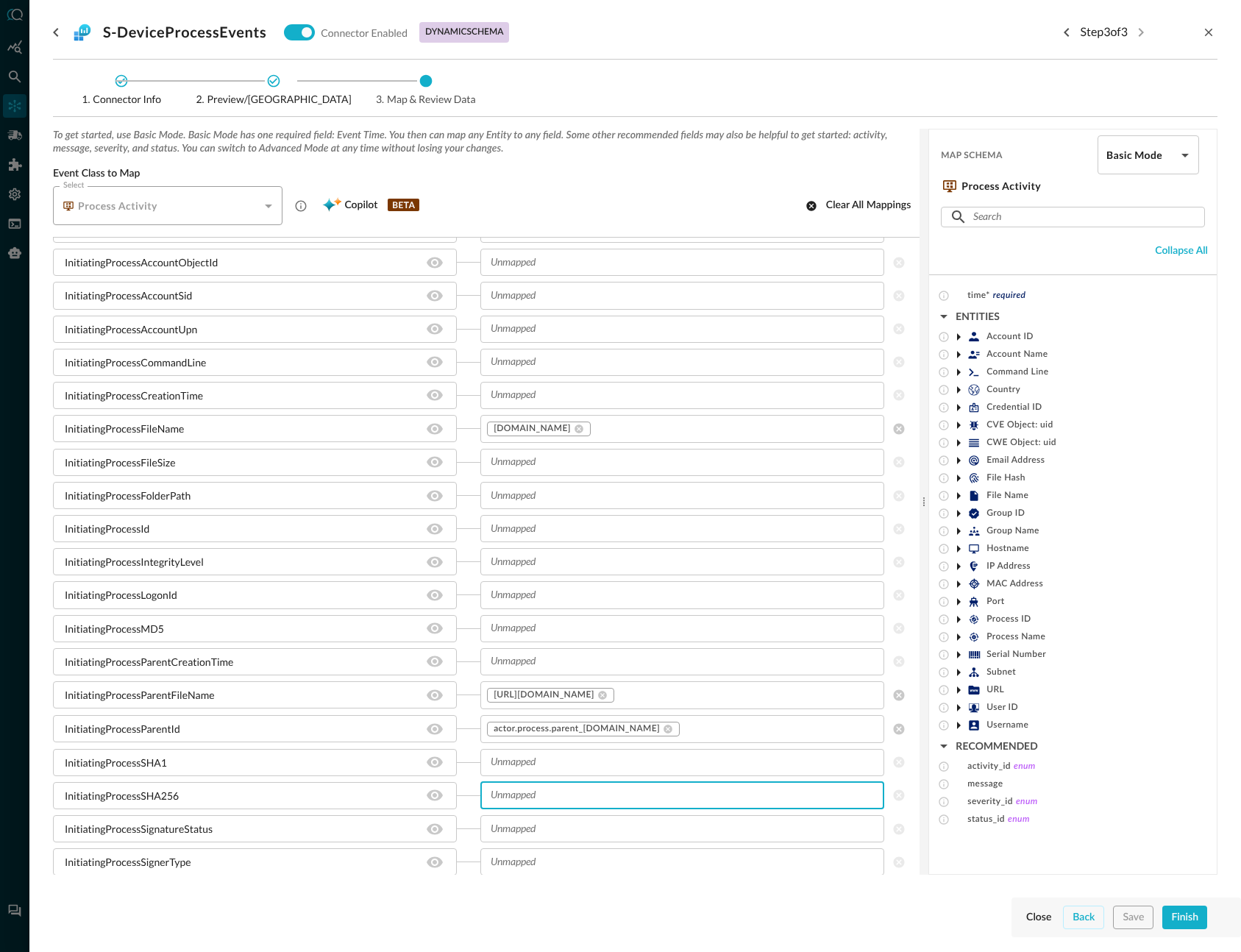
click at [604, 796] on input "text" at bounding box center [670, 796] width 371 height 18
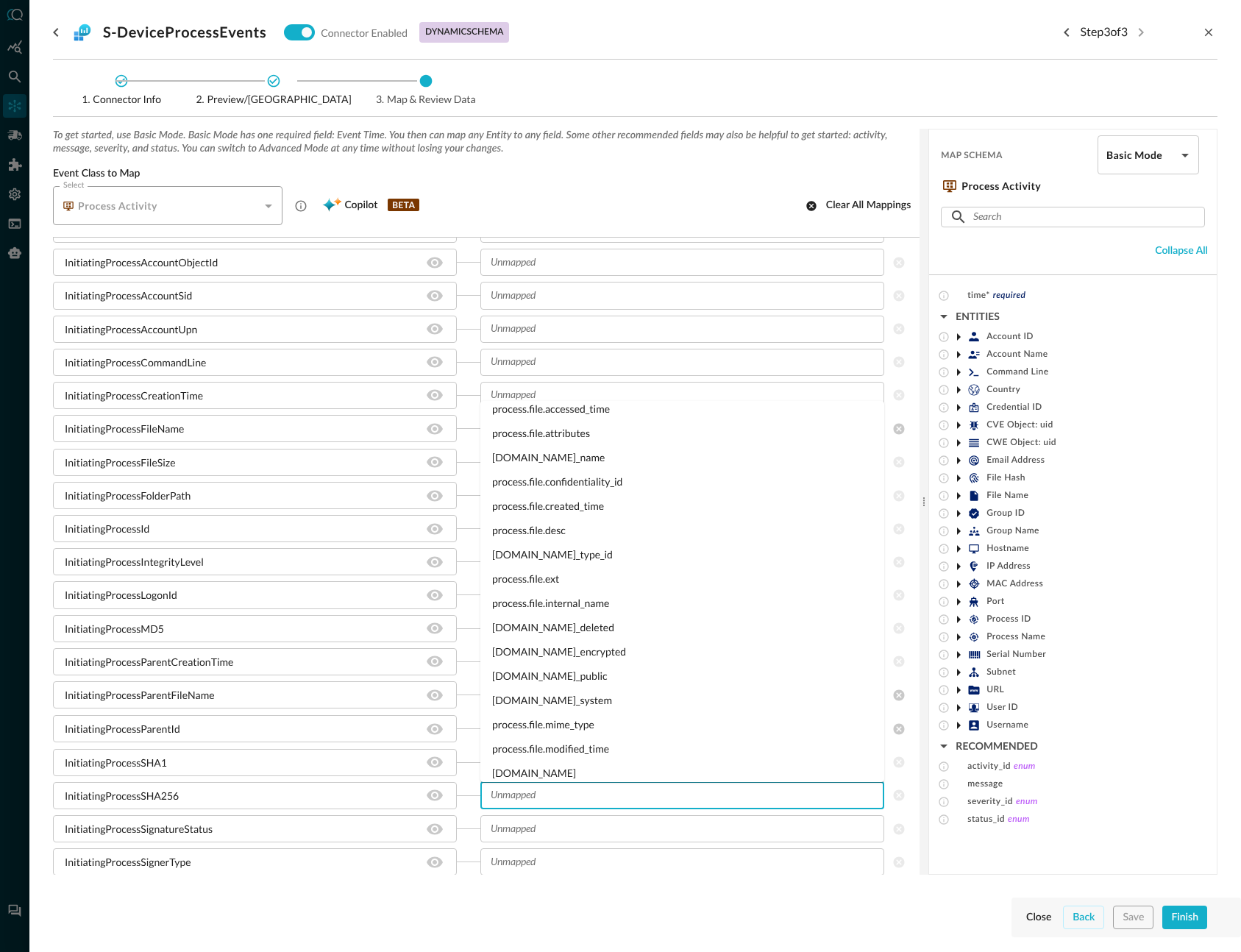
scroll to position [23734, 0]
